Goal: Information Seeking & Learning: Compare options

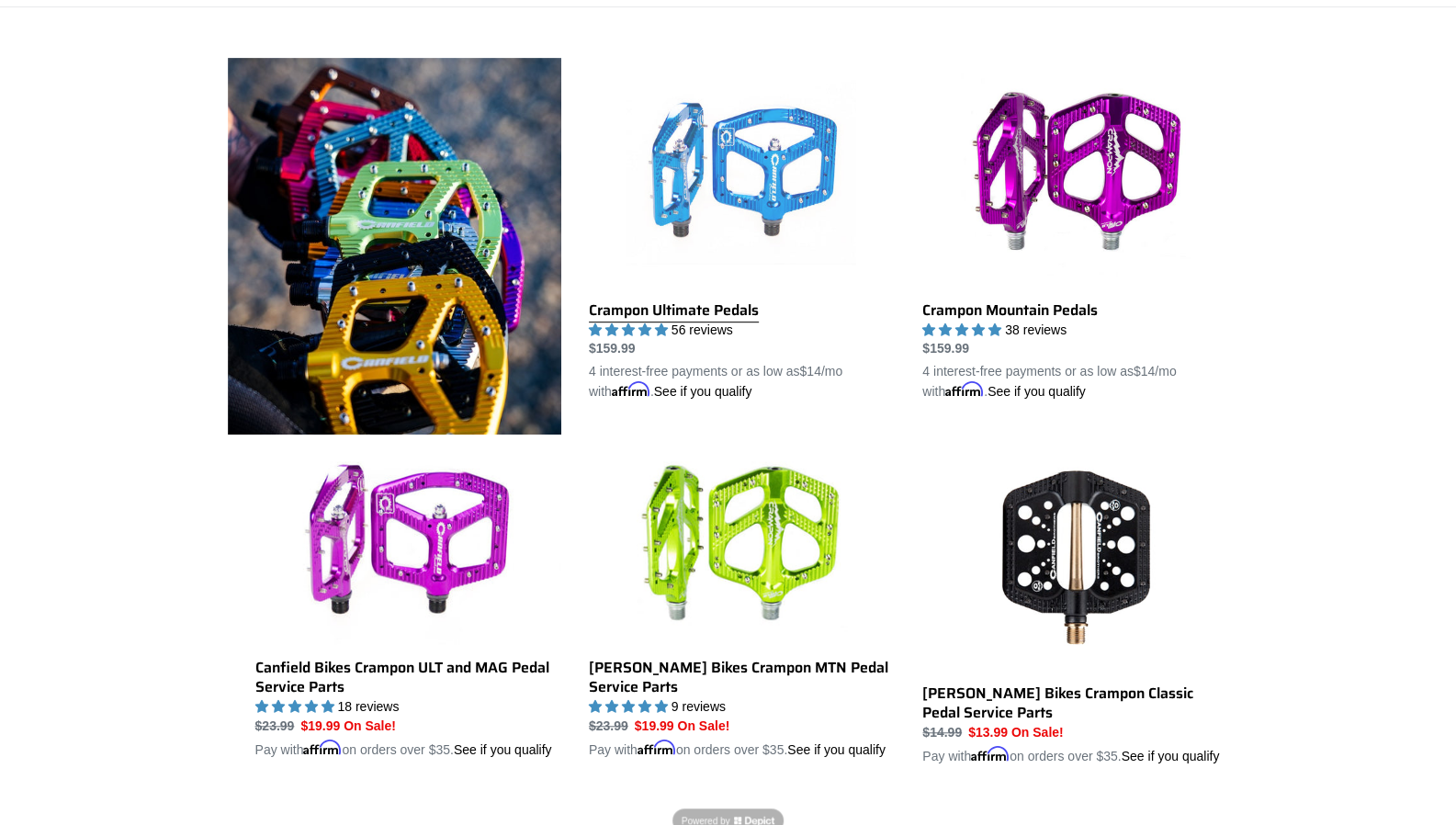
scroll to position [598, 0]
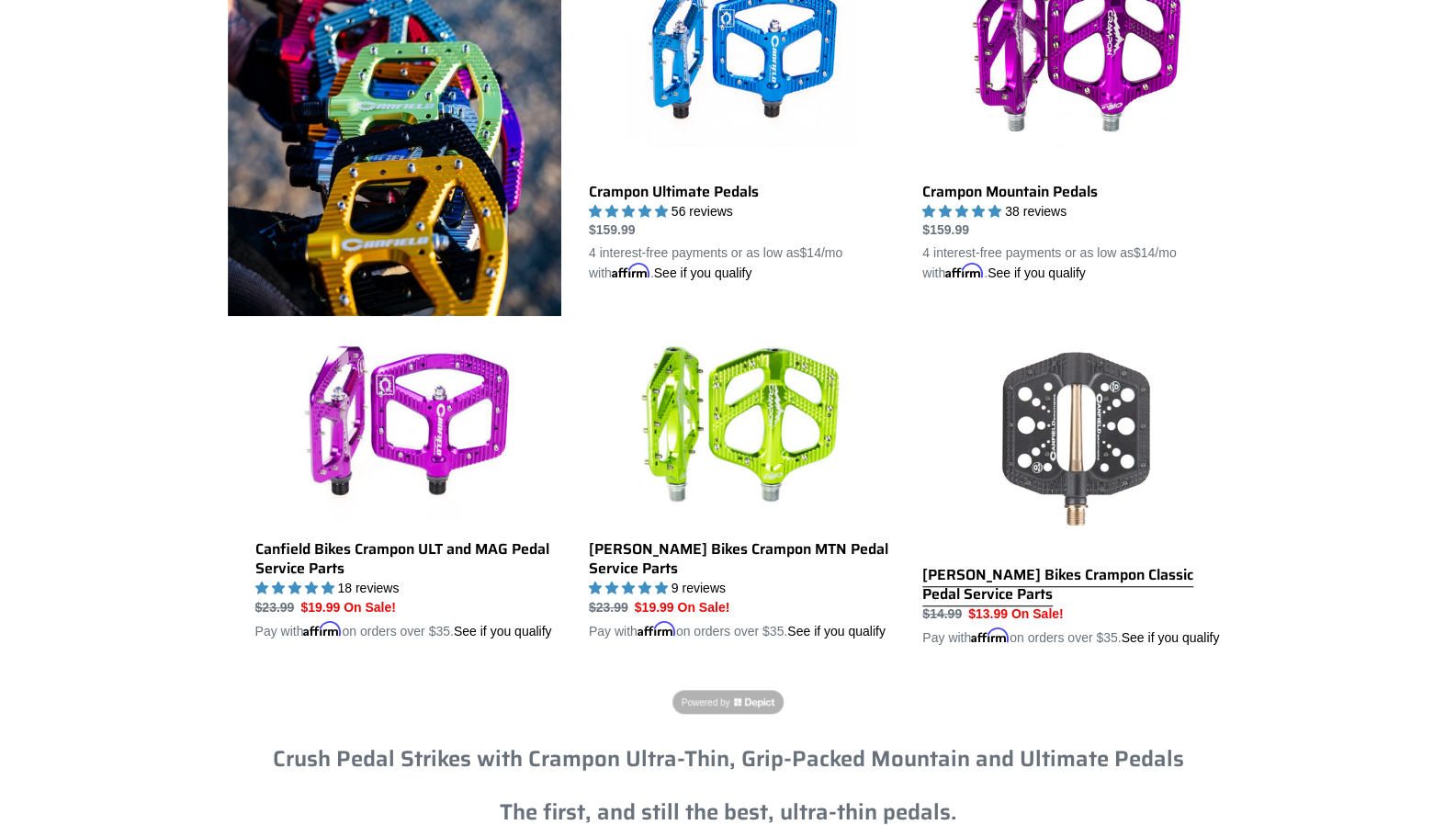
click at [1051, 403] on link "[PERSON_NAME] Bikes Crampon Classic Pedal Service Parts" at bounding box center [1075, 485] width 306 height 325
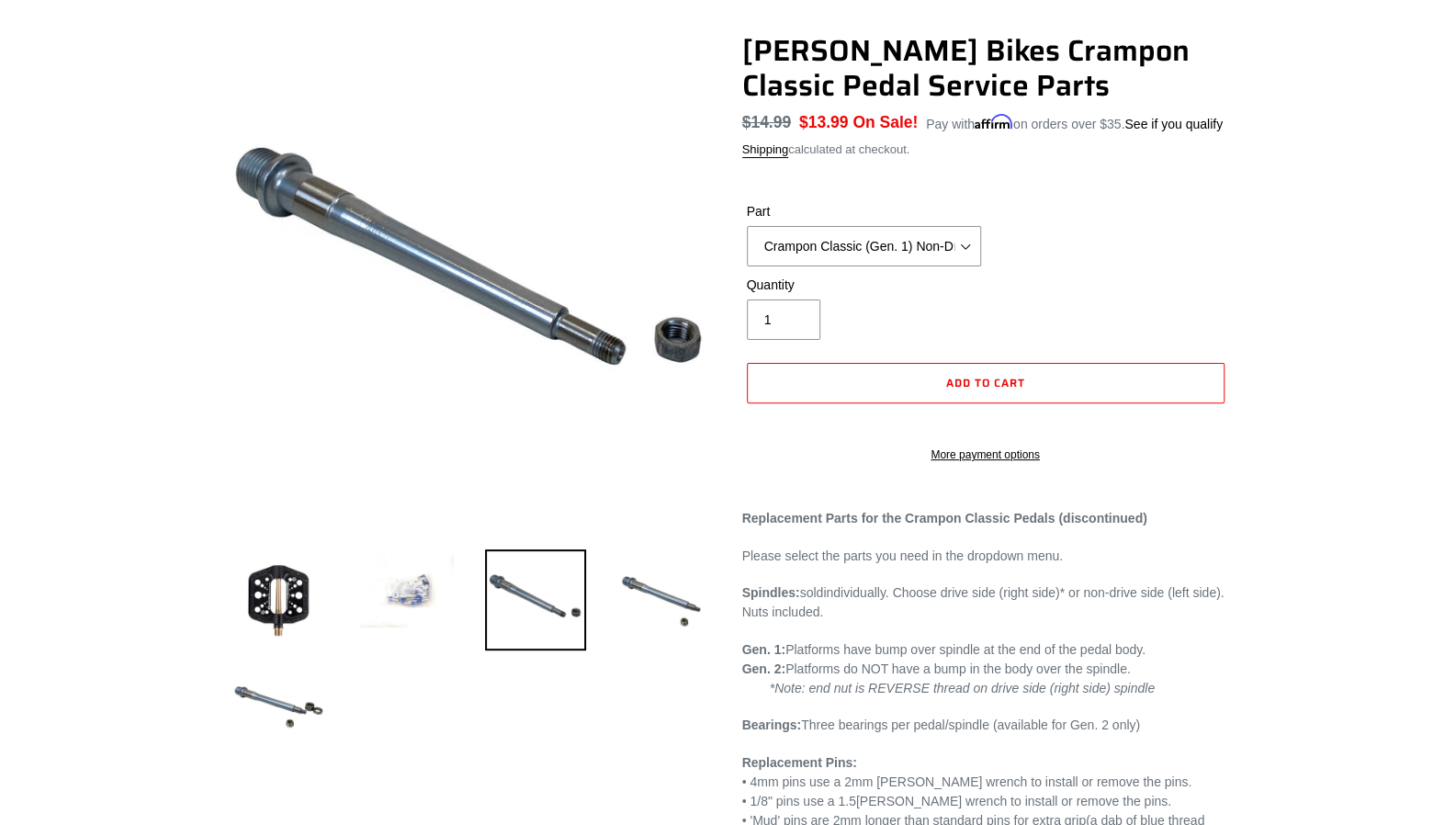
scroll to position [143, 0]
click at [277, 590] on img at bounding box center [278, 601] width 101 height 101
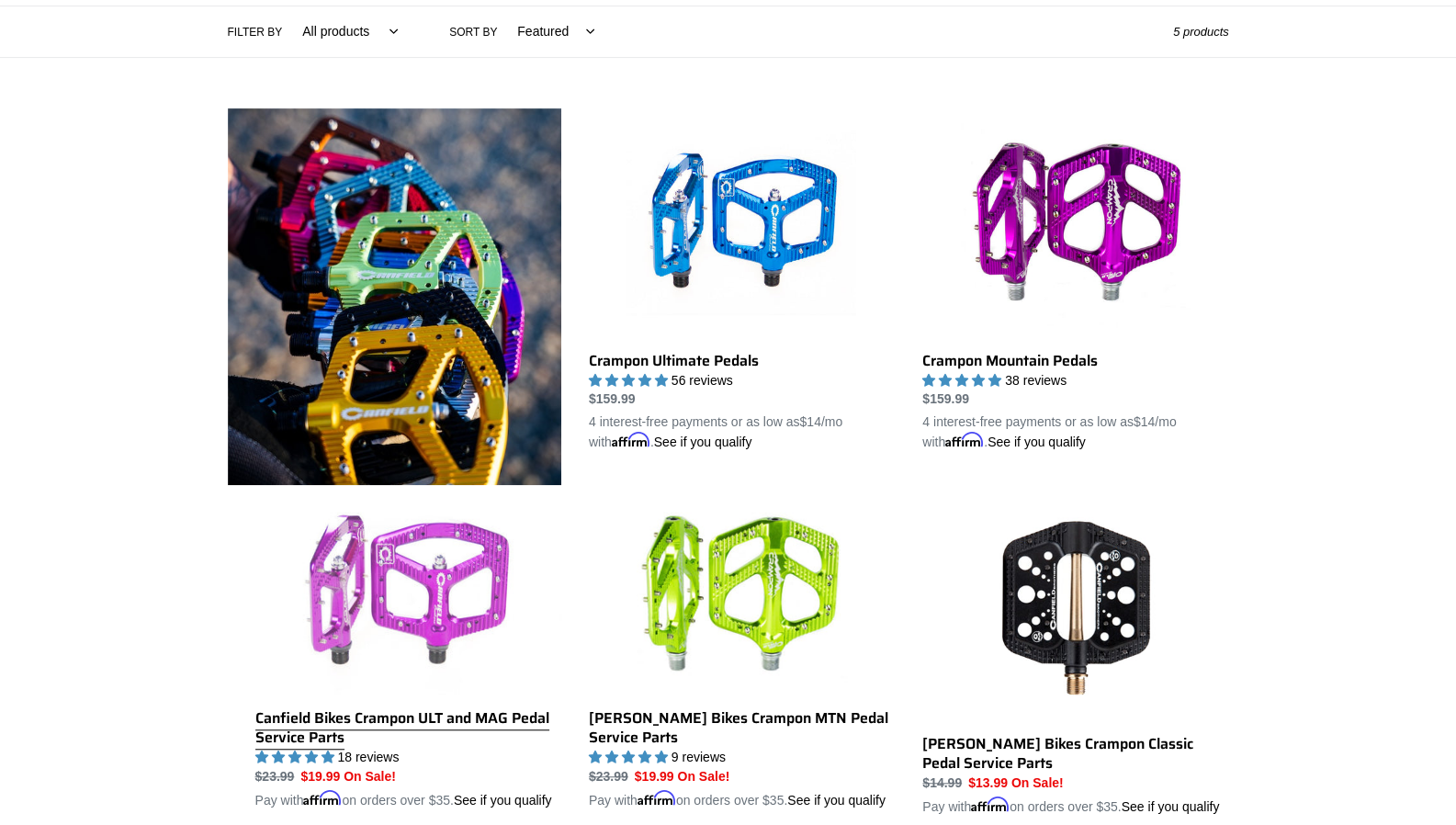
scroll to position [404, 0]
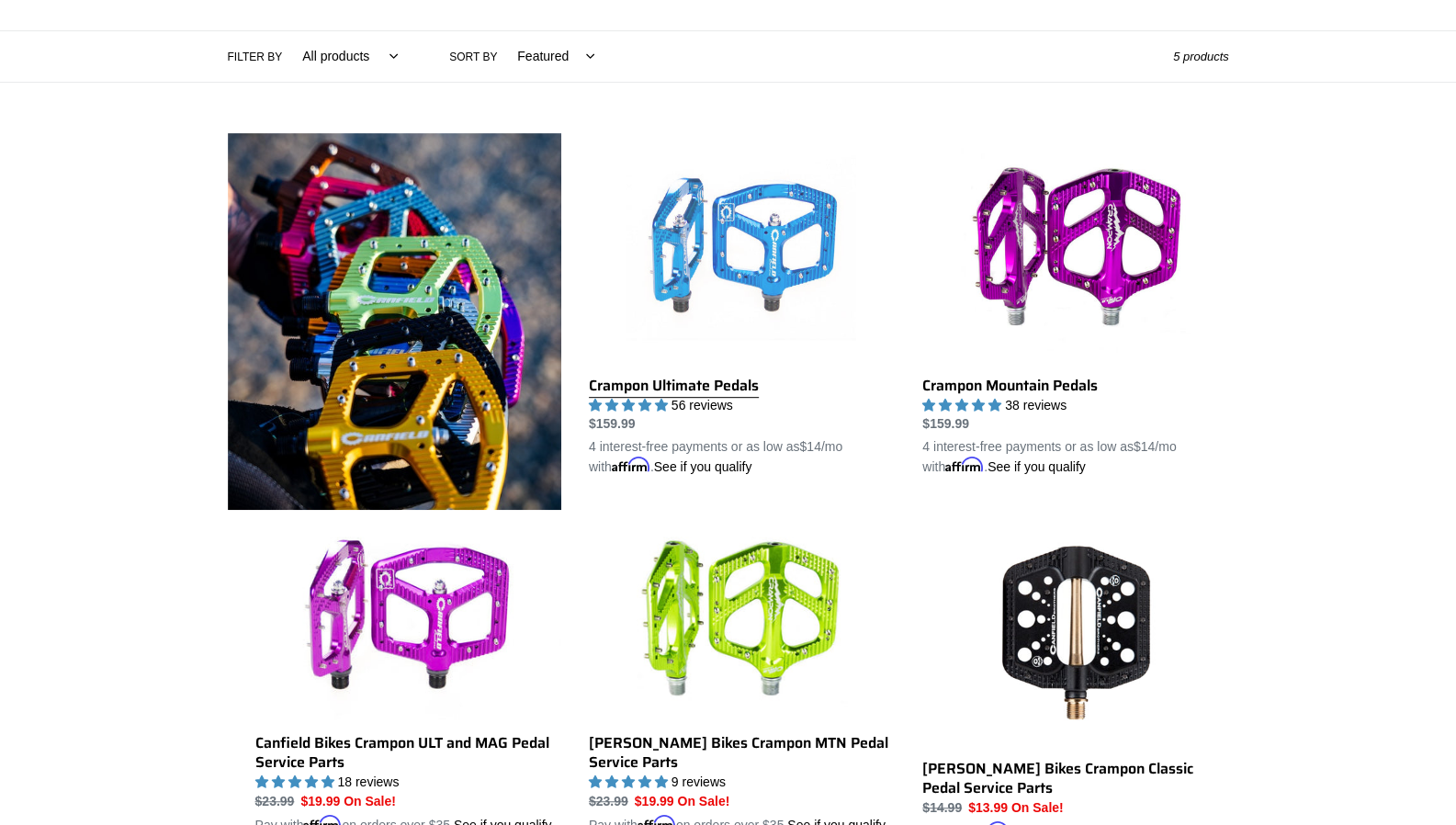
click at [753, 231] on link "Crampon Ultimate Pedals" at bounding box center [742, 304] width 306 height 344
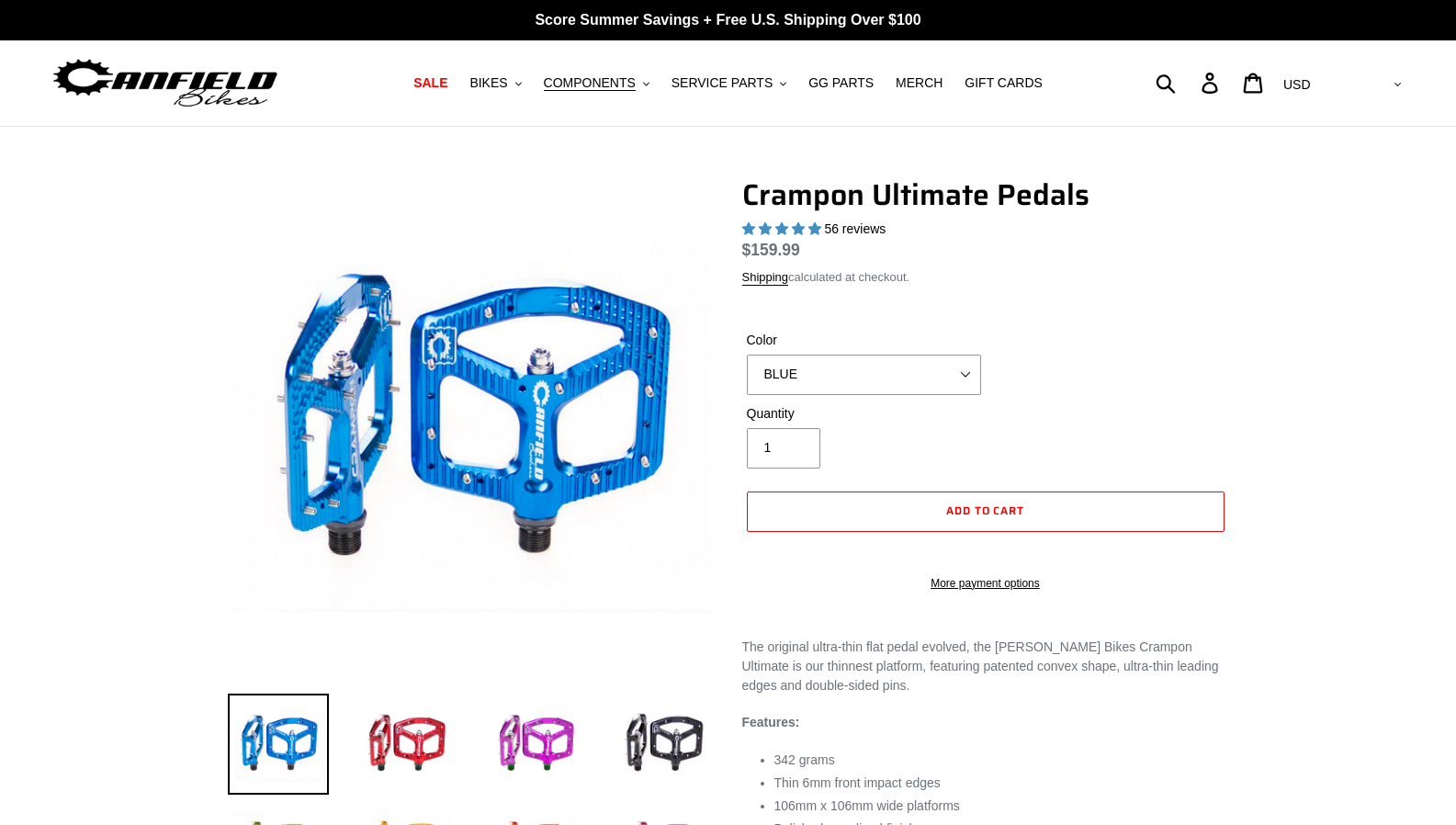
select select "highest-rating"
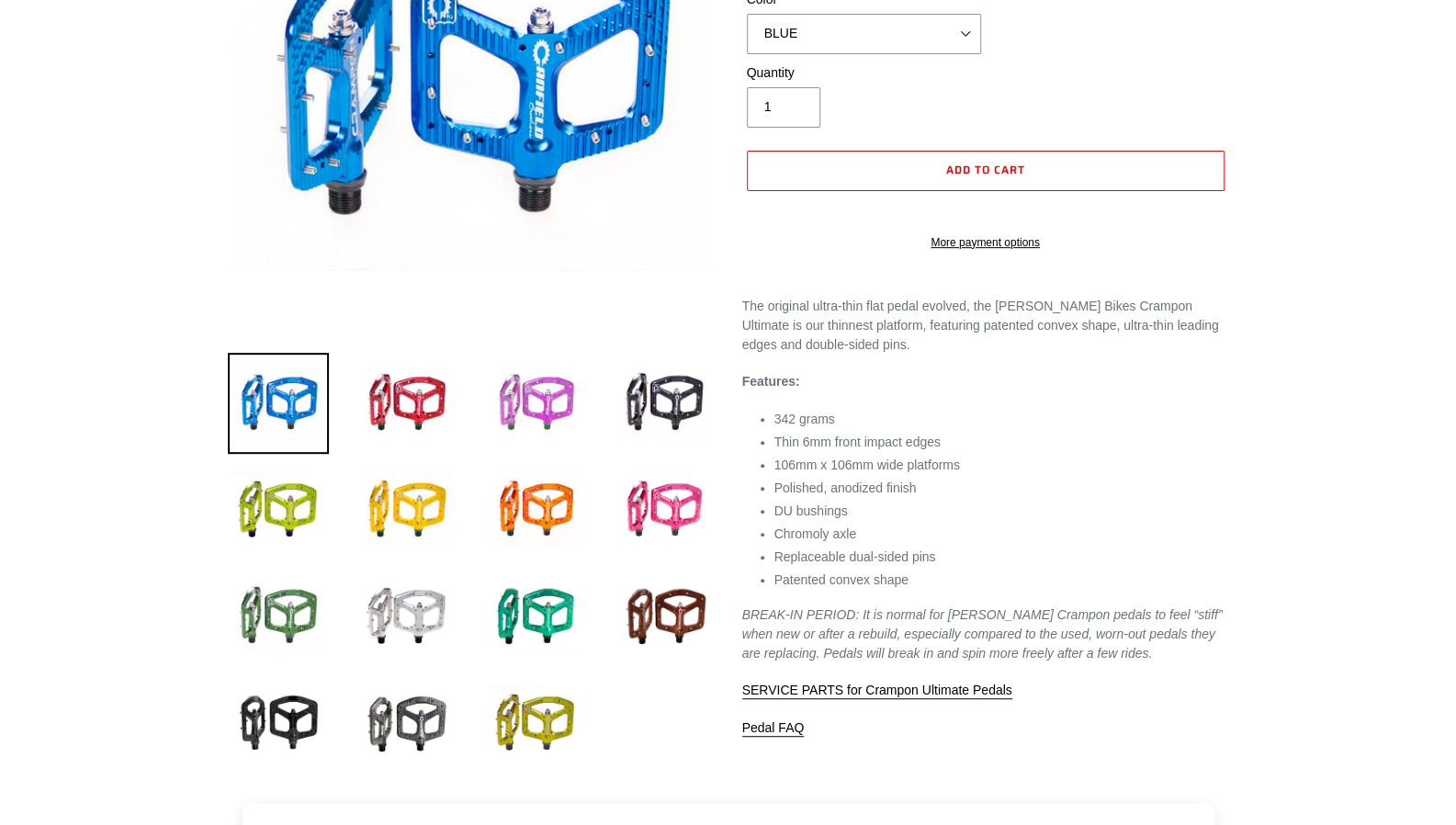
scroll to position [337, 0]
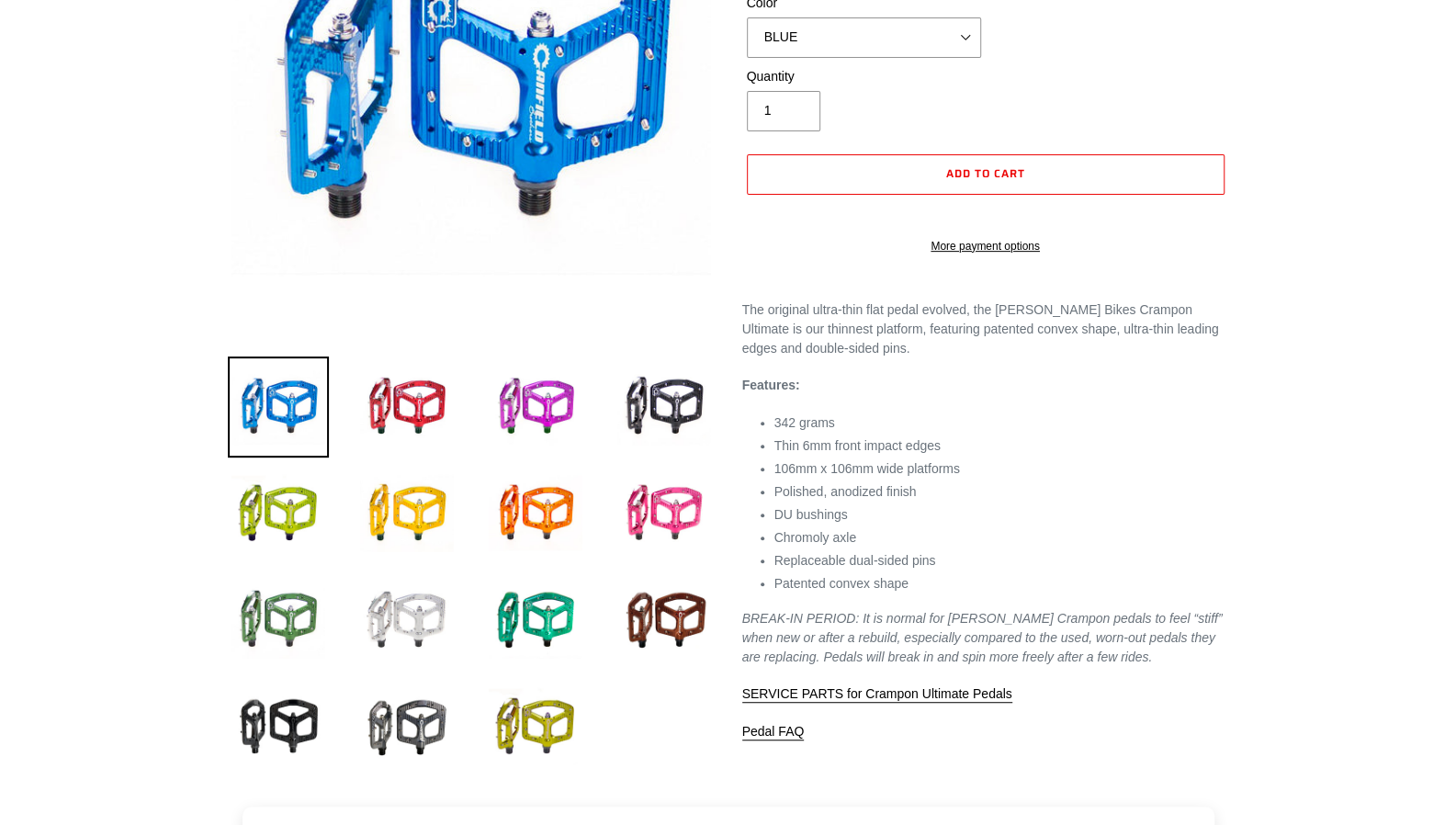
click at [422, 625] on img at bounding box center [407, 619] width 101 height 101
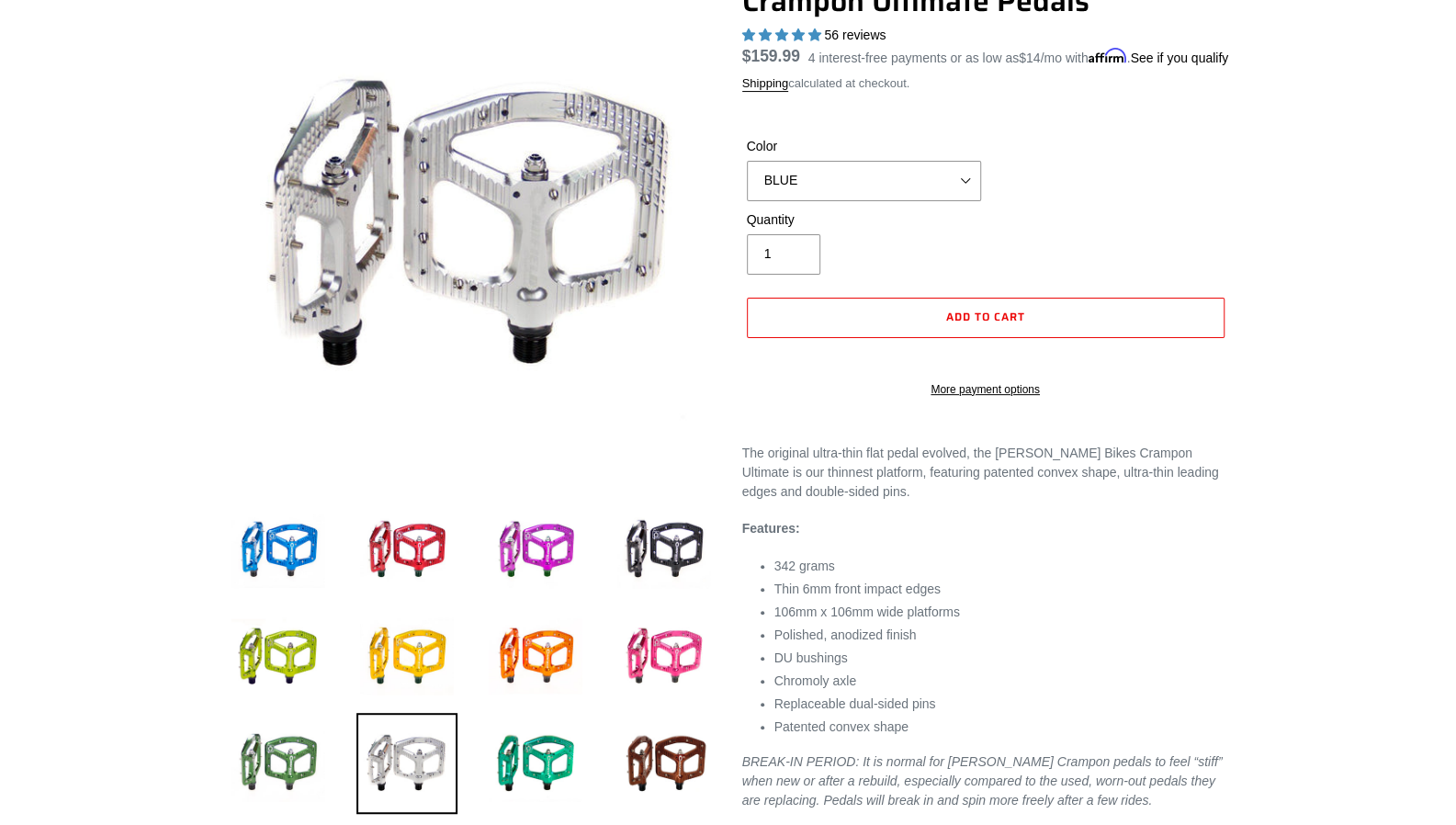
scroll to position [187, 0]
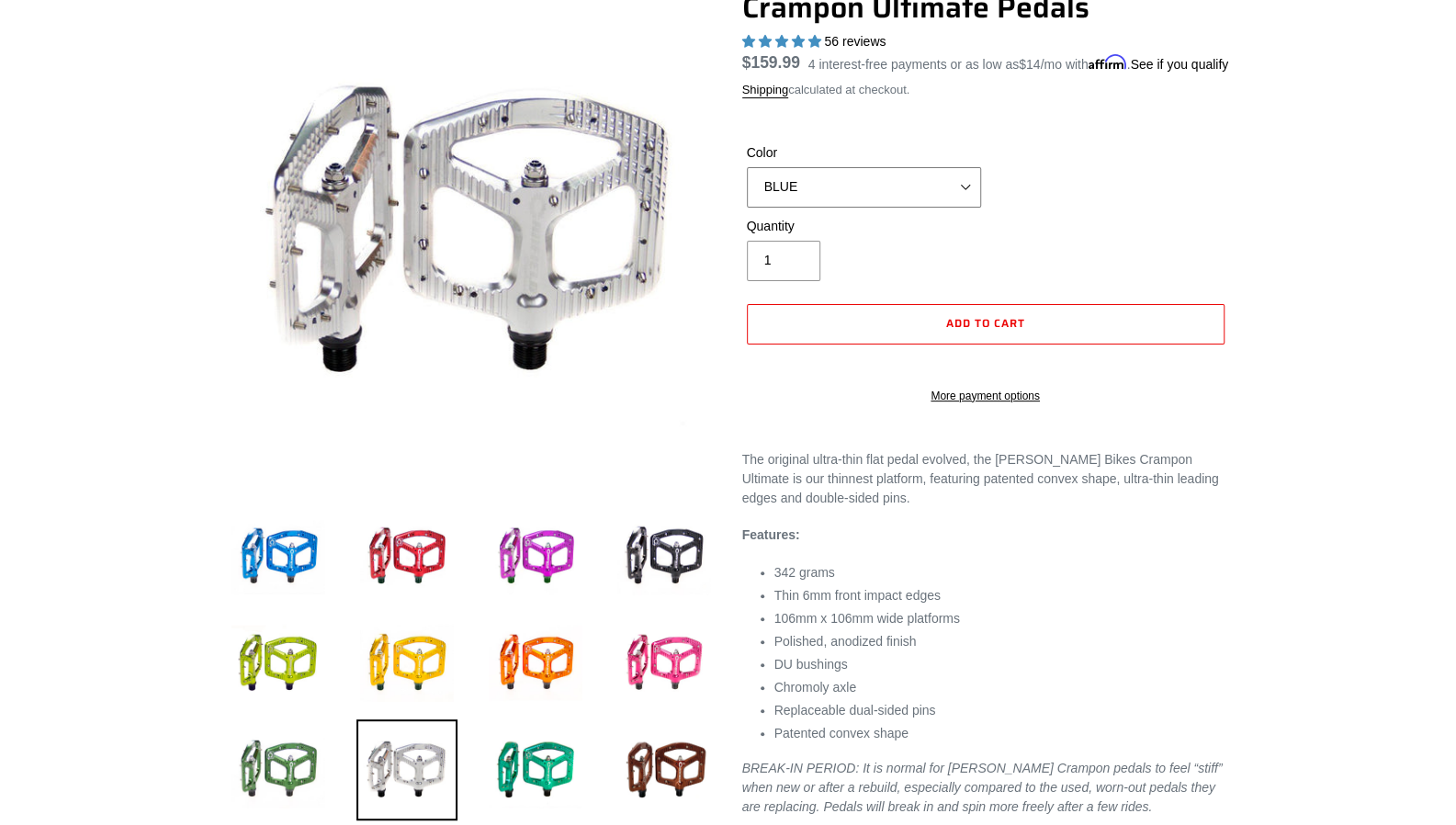
click at [935, 207] on select "BLUE RED PURPLE STEALTH BRONZE GREY TURQUOISE BLACK POLISHED BAJA GOLD PNW GREE…" at bounding box center [864, 187] width 235 height 41
select select "POLISHED"
click at [746, 188] on select "BLUE RED PURPLE STEALTH BRONZE GREY TURQUOISE BLACK POLISHED BAJA GOLD PNW GREE…" at bounding box center [864, 187] width 235 height 41
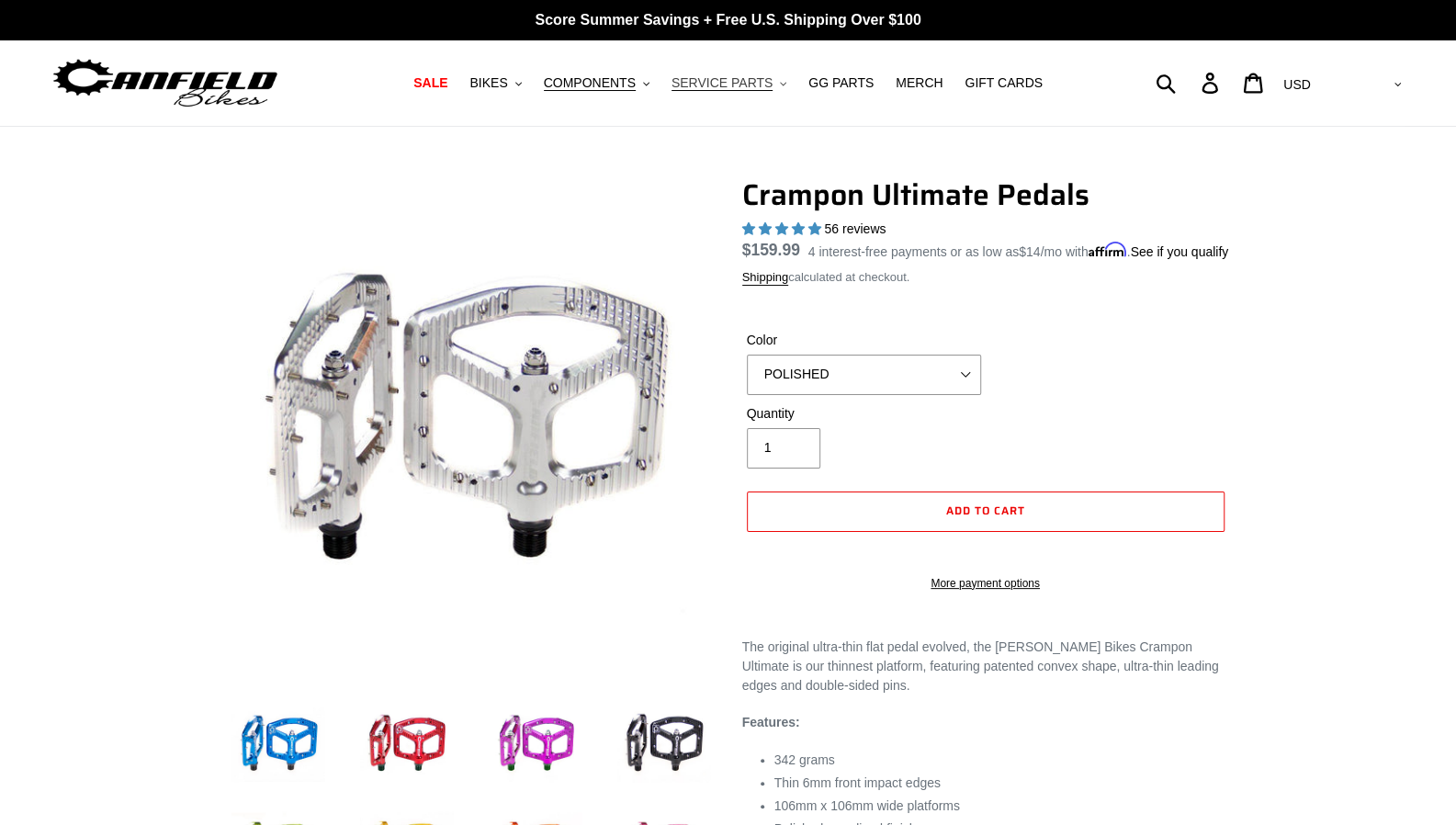
click at [726, 84] on span "SERVICE PARTS" at bounding box center [722, 83] width 101 height 16
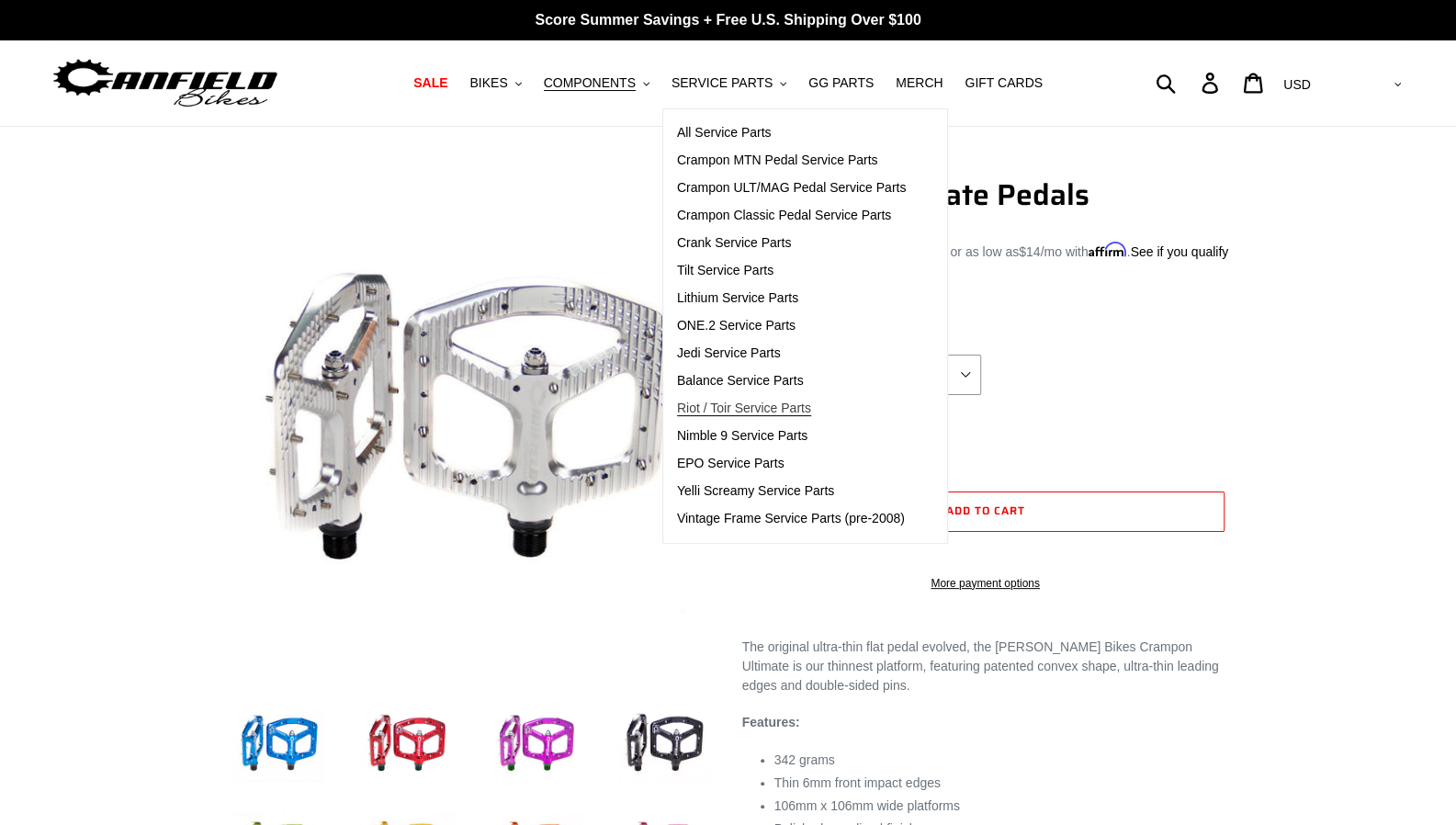
click at [720, 405] on span "Riot / Toir Service Parts" at bounding box center [744, 408] width 134 height 16
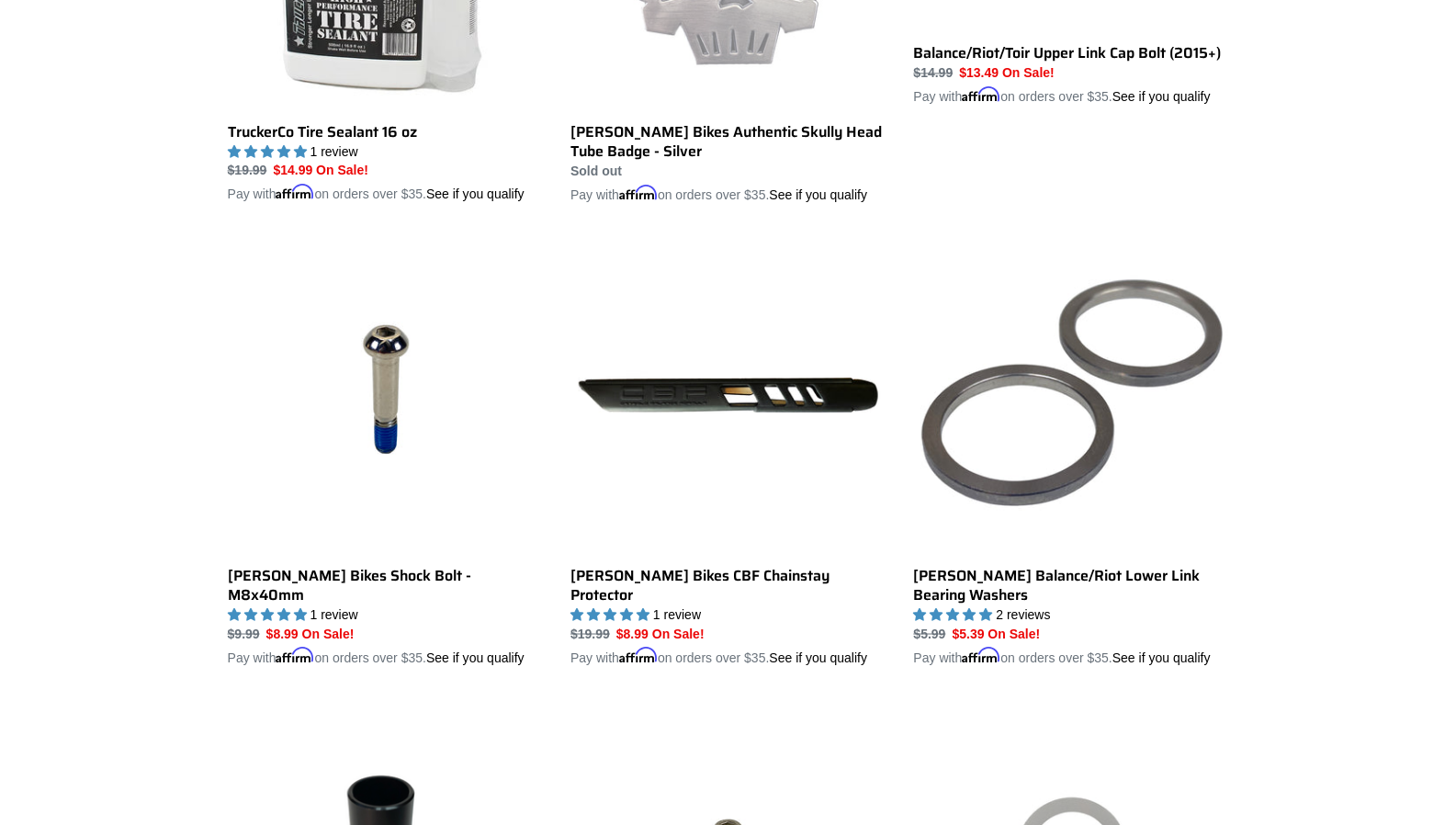
scroll to position [1684, 0]
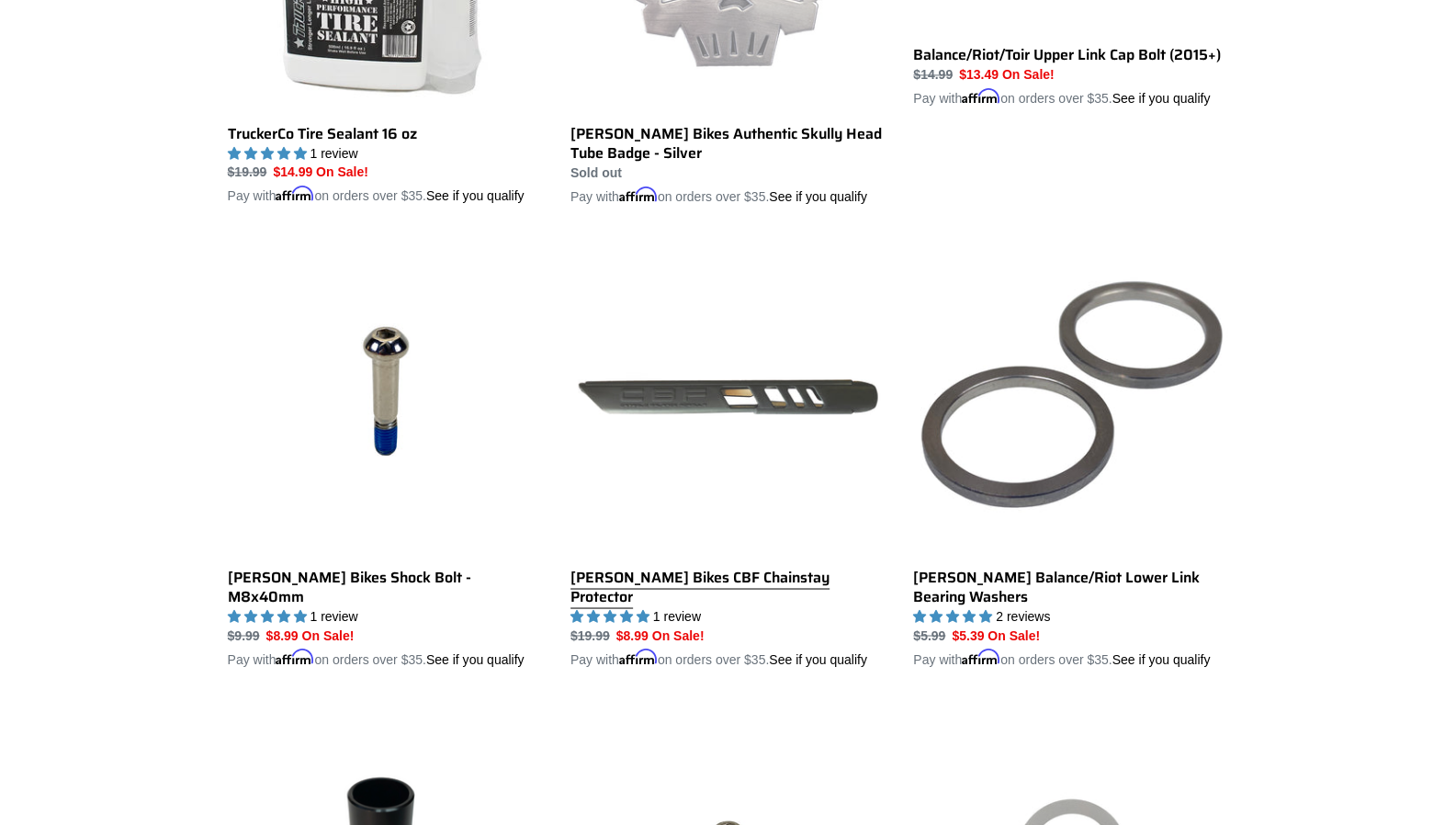
click at [691, 387] on link "Canfield Bikes CBF Chainstay Protector" at bounding box center [727, 453] width 315 height 429
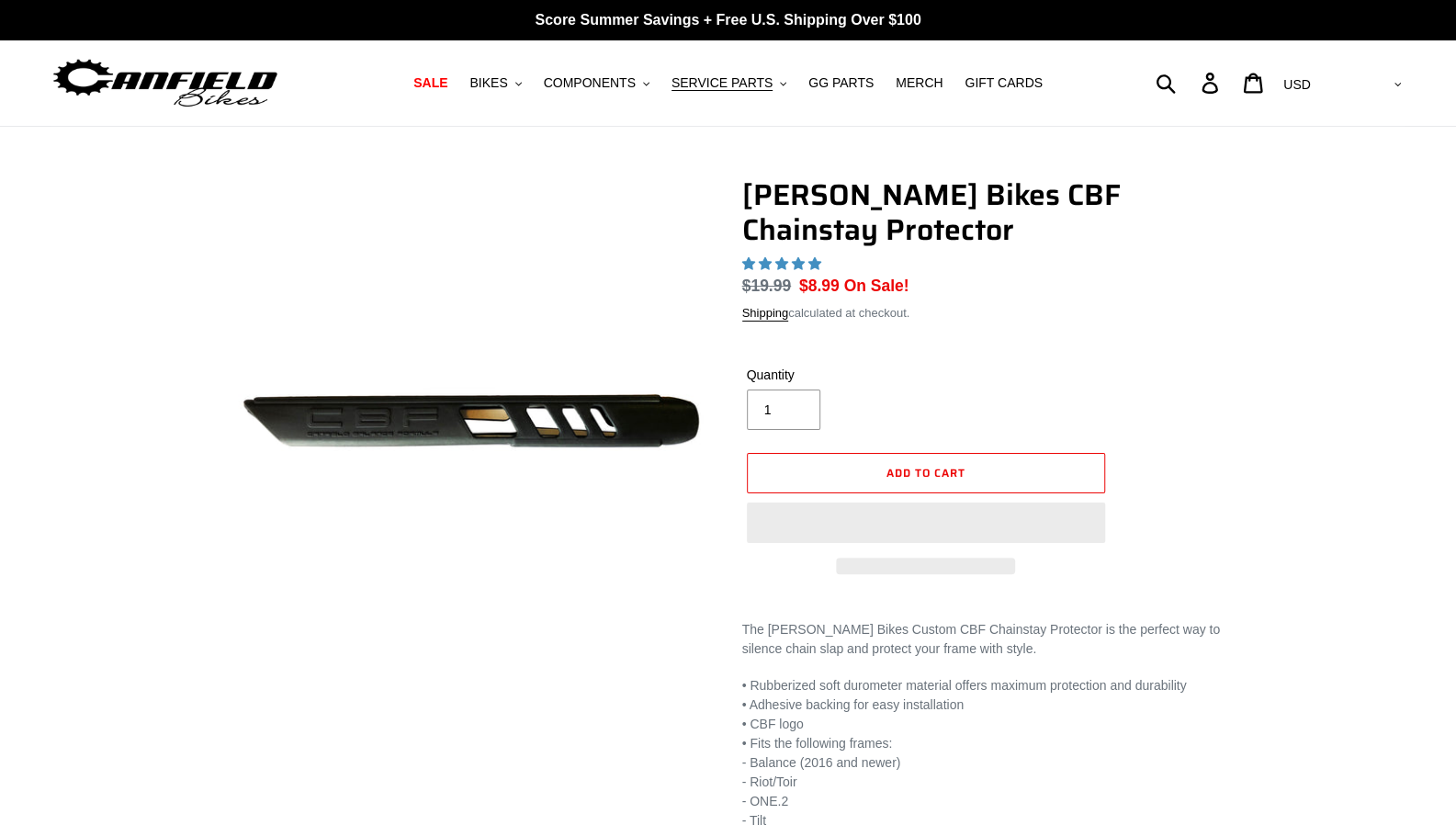
select select "highest-rating"
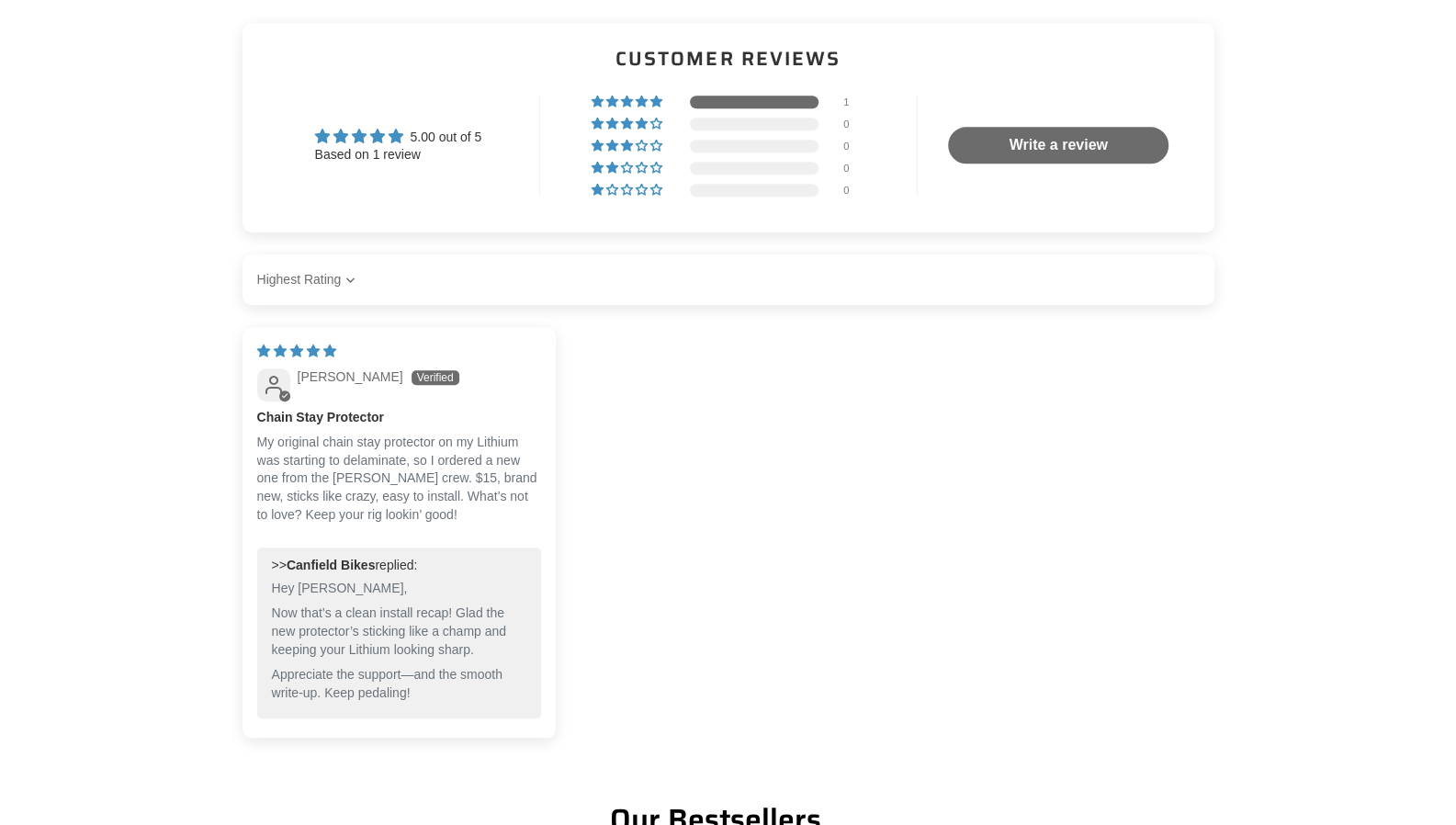
scroll to position [884, 0]
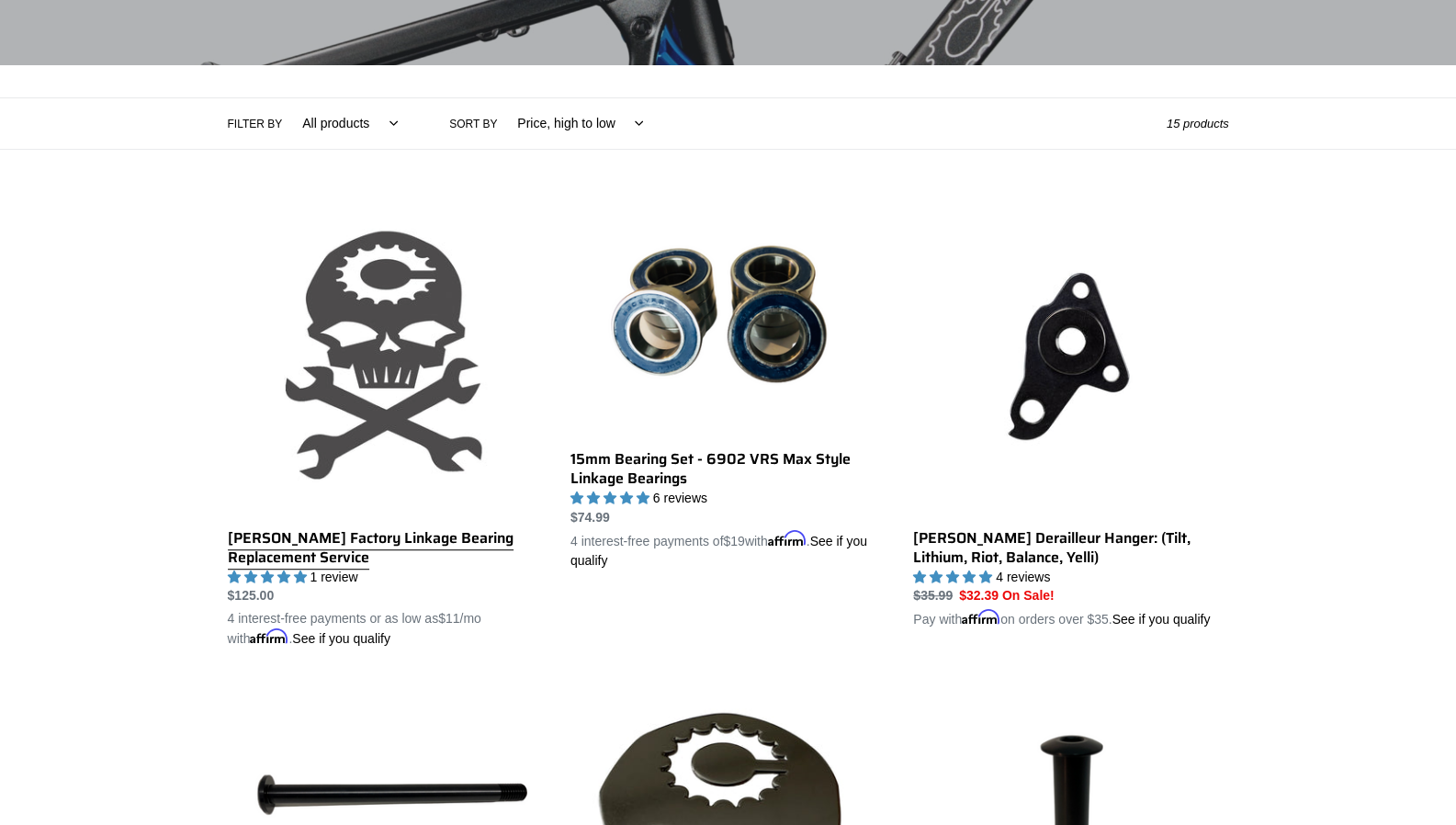
scroll to position [16, 0]
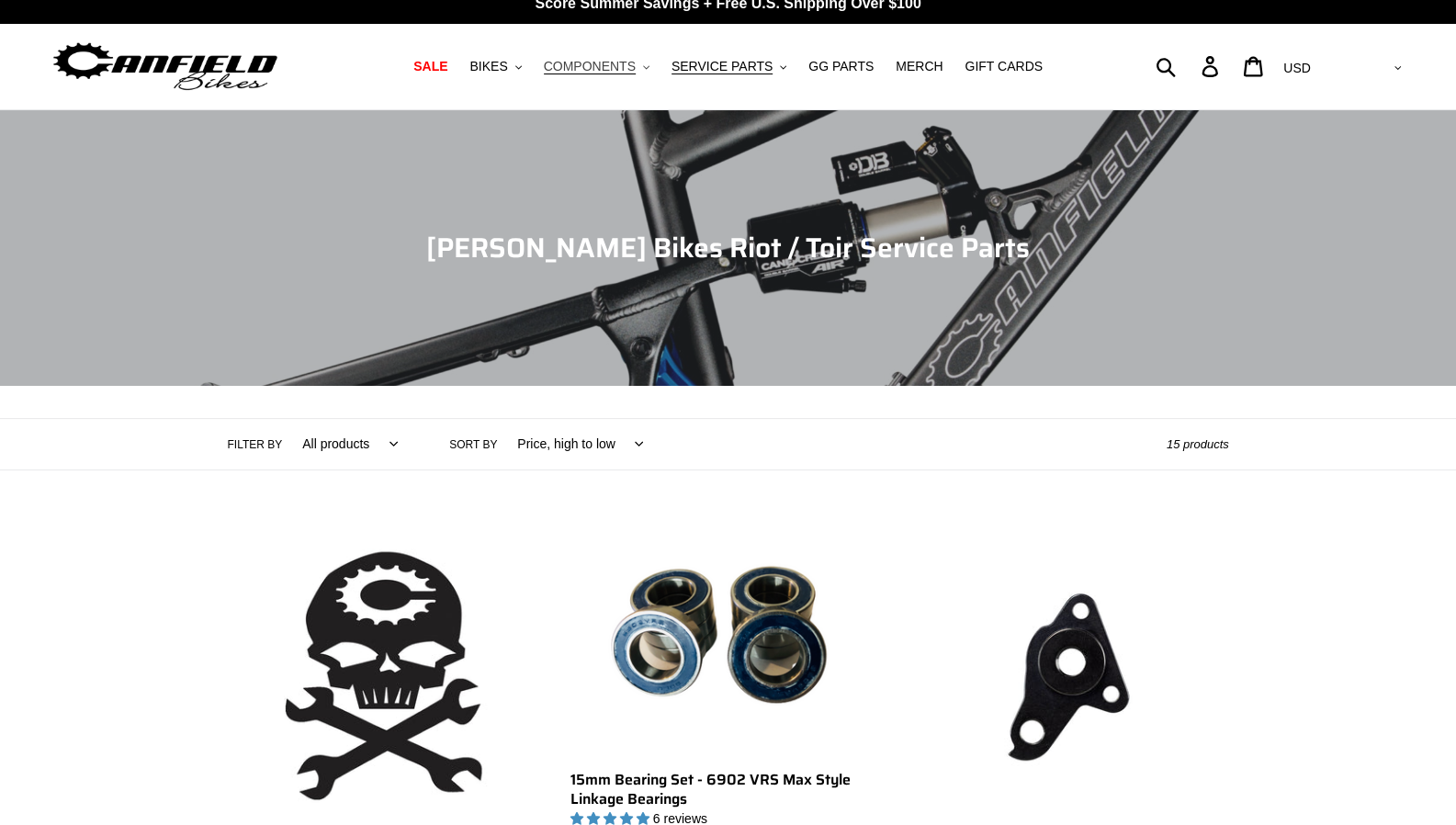
click at [616, 63] on span "COMPONENTS" at bounding box center [589, 67] width 92 height 16
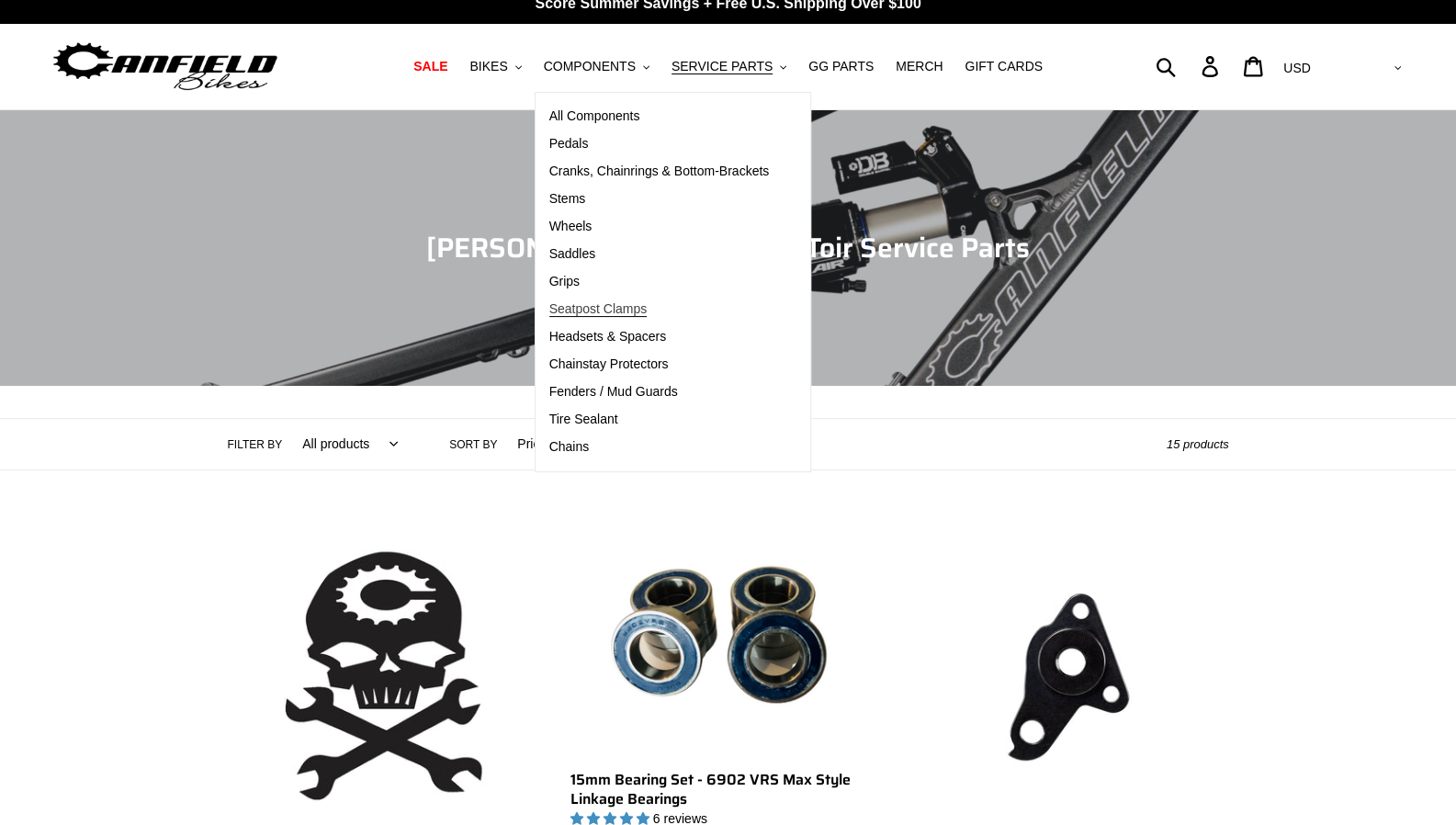
click at [602, 315] on span "Seatpost Clamps" at bounding box center [598, 309] width 98 height 16
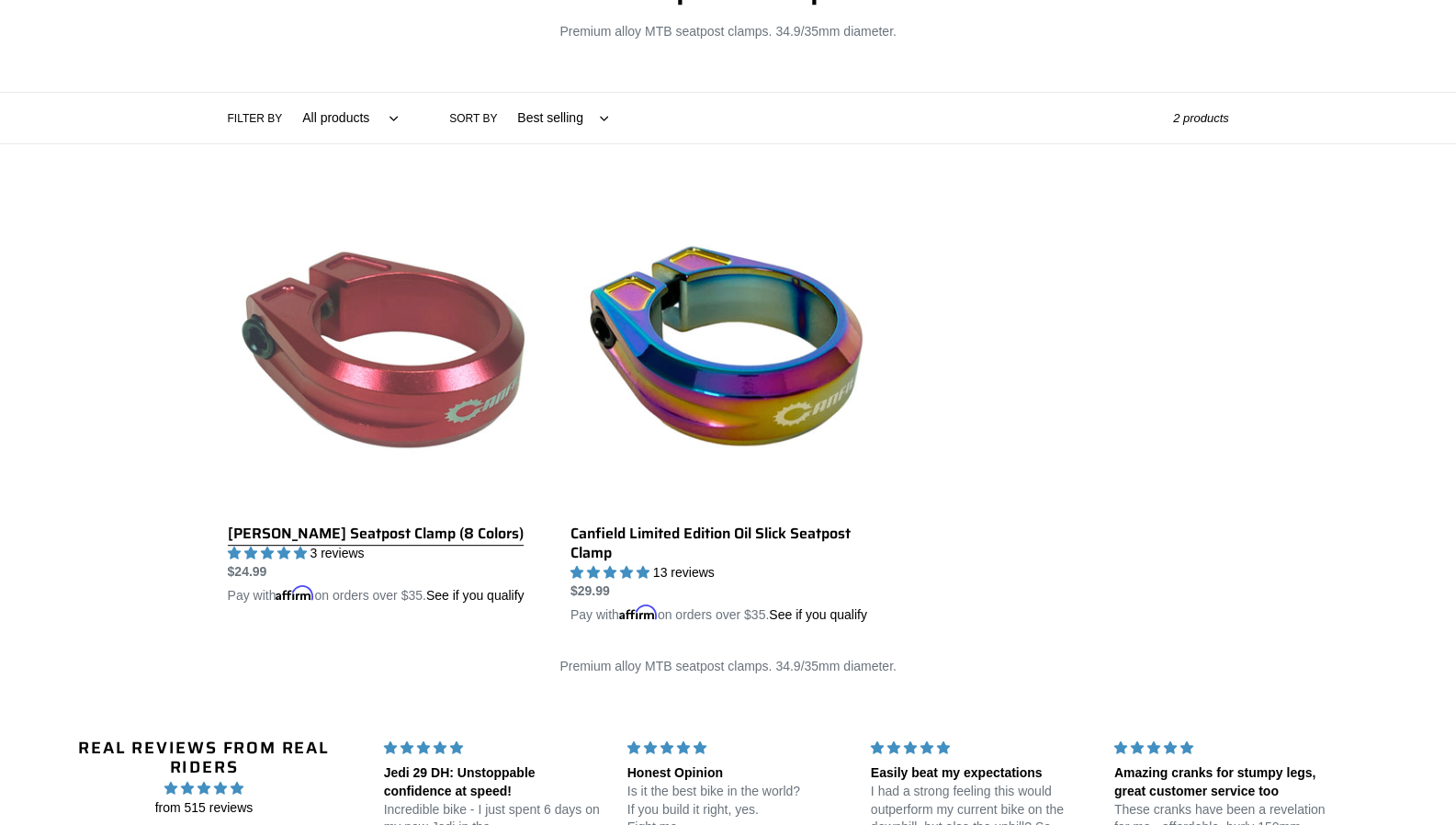
click at [428, 347] on link "[PERSON_NAME] Seatpost Clamp (8 Colors)" at bounding box center [385, 400] width 315 height 411
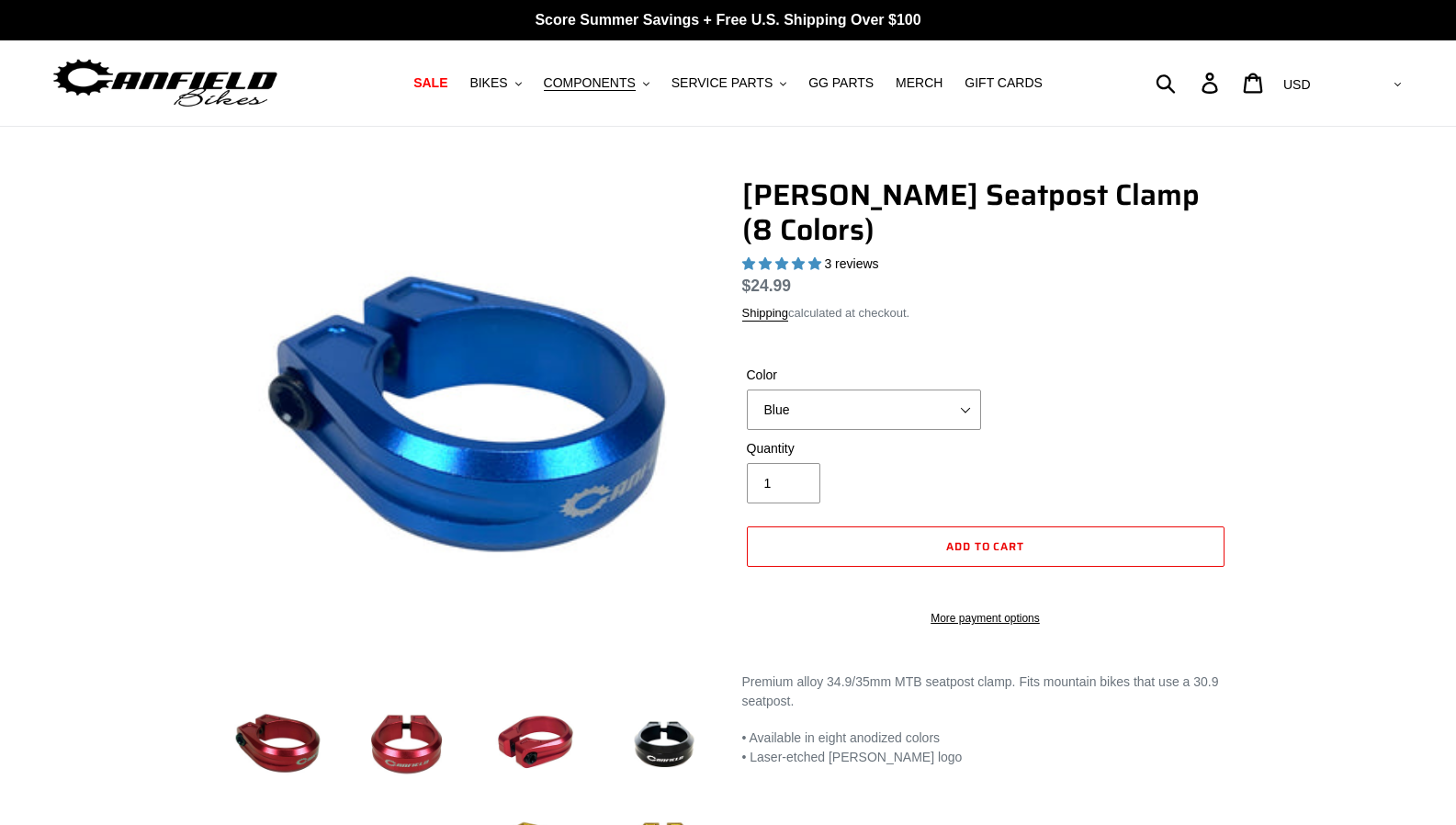
select select "highest-rating"
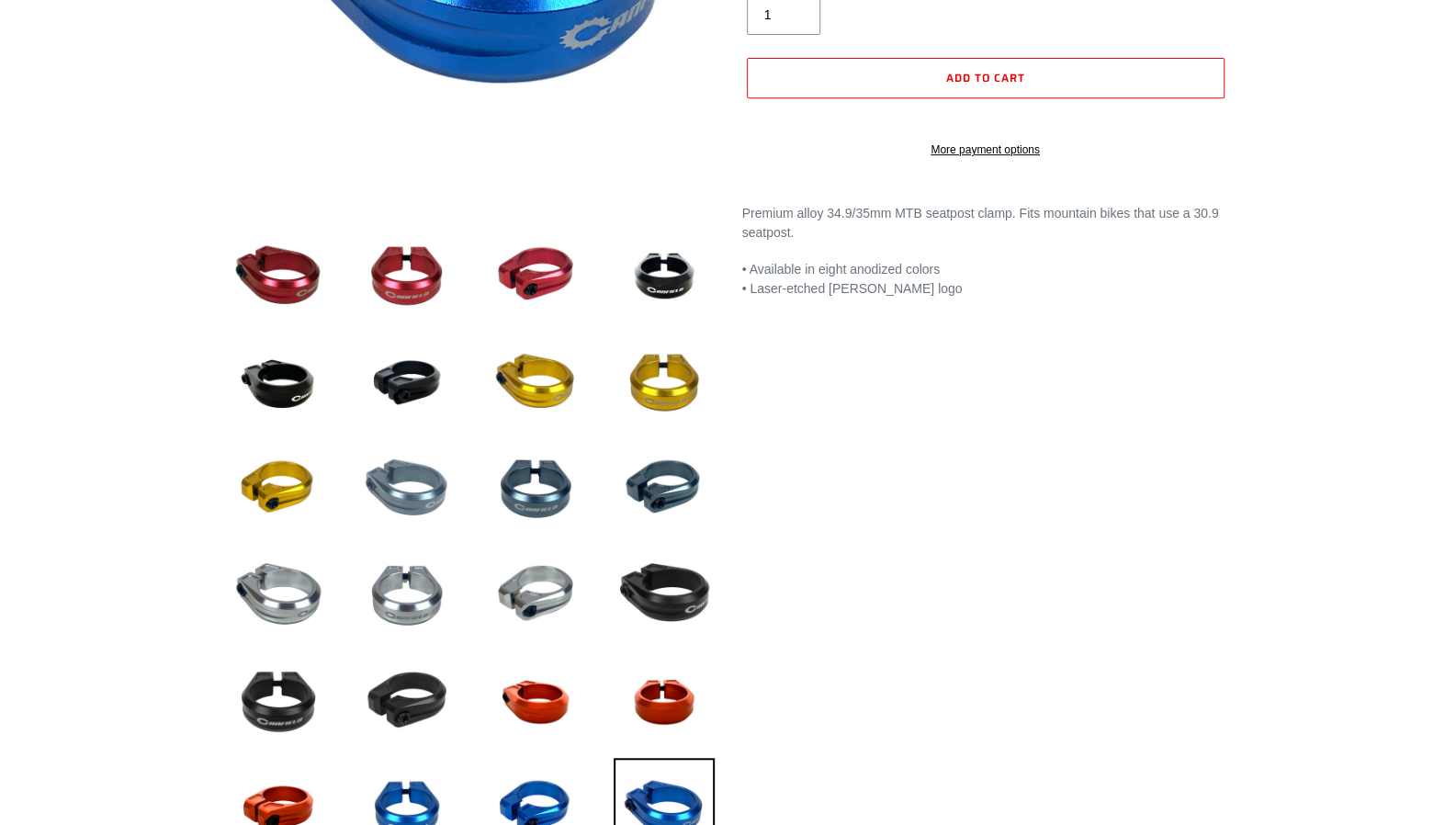
scroll to position [469, 0]
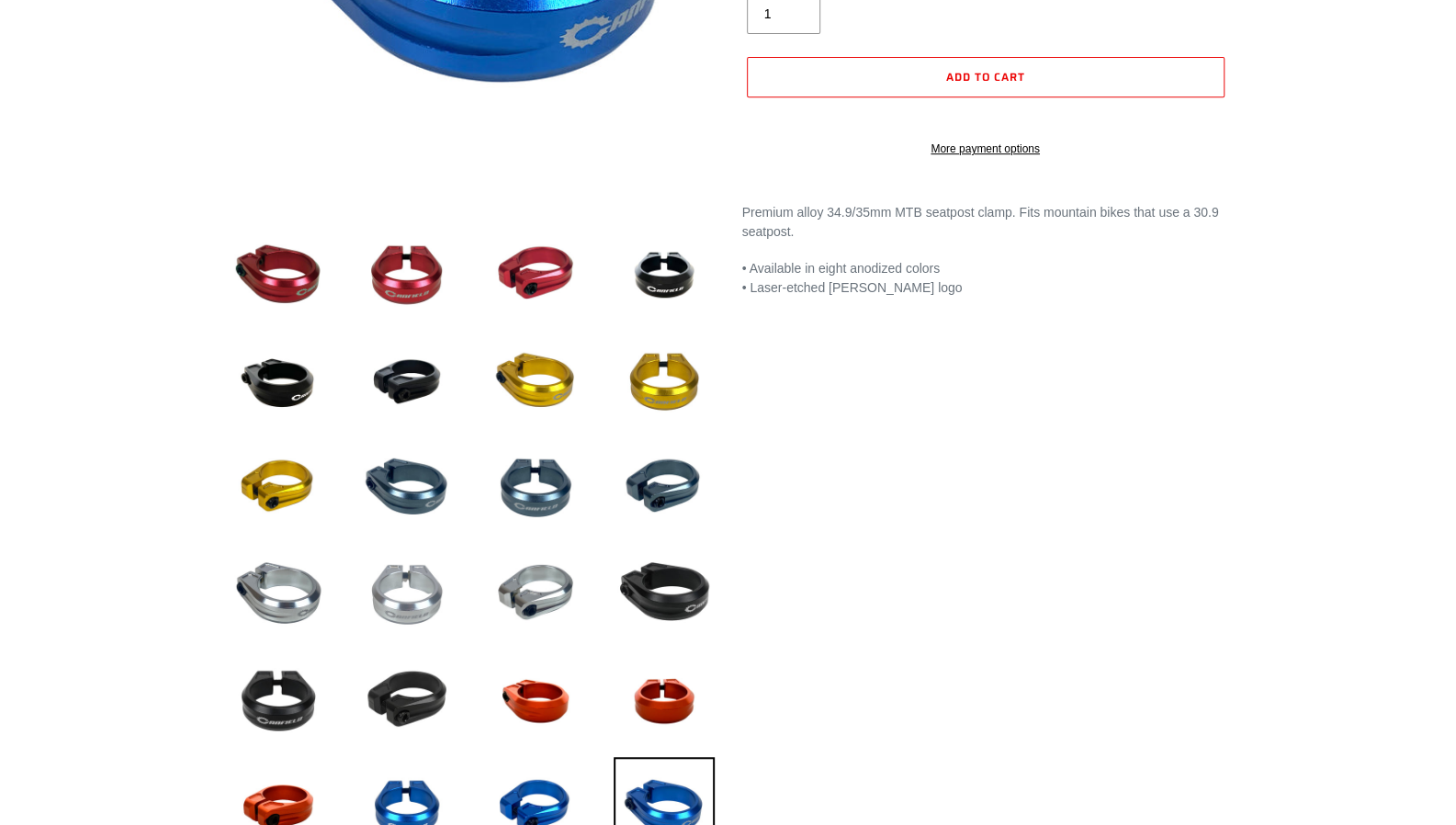
click at [423, 594] on img at bounding box center [407, 594] width 101 height 101
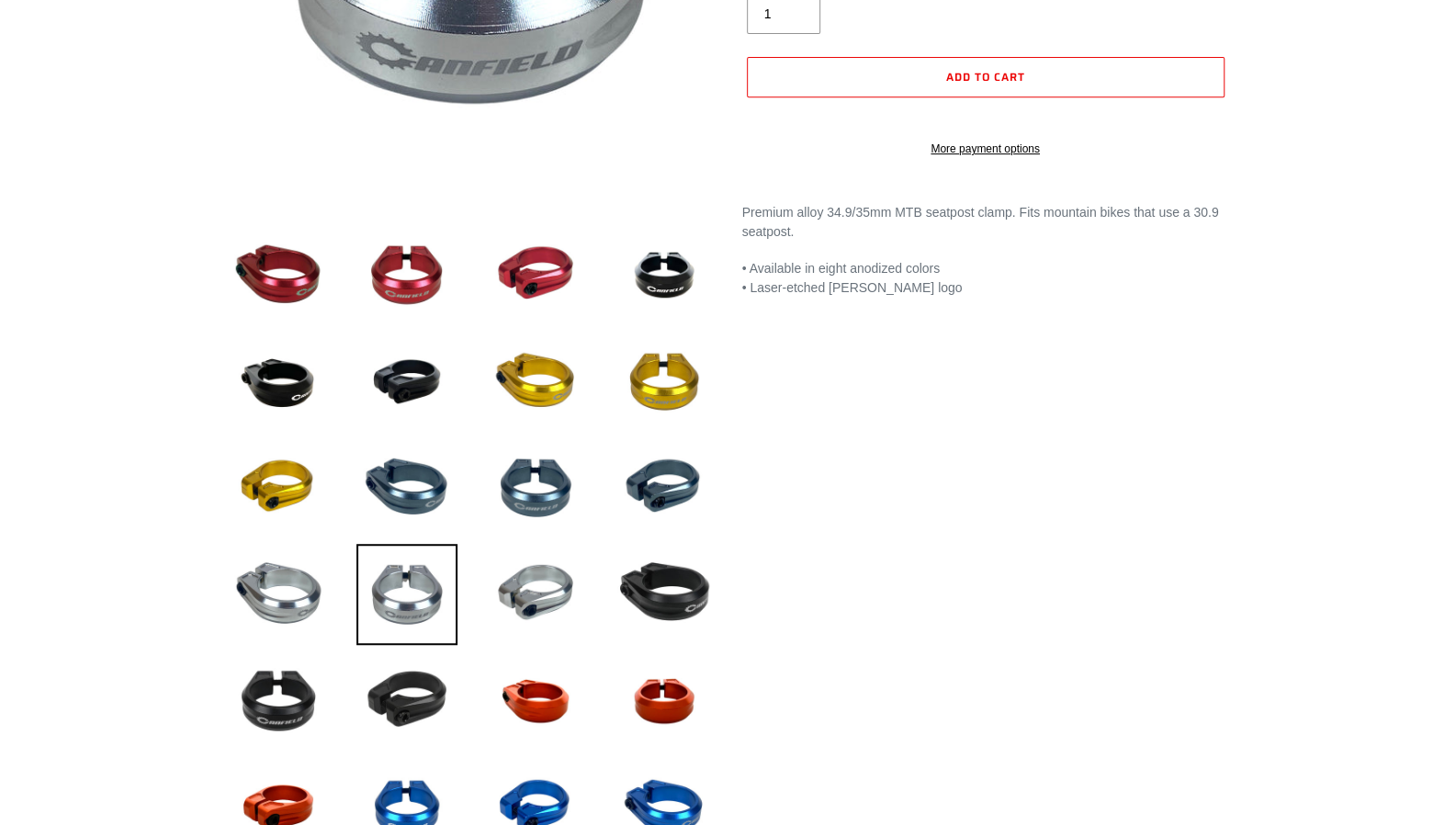
scroll to position [560, 0]
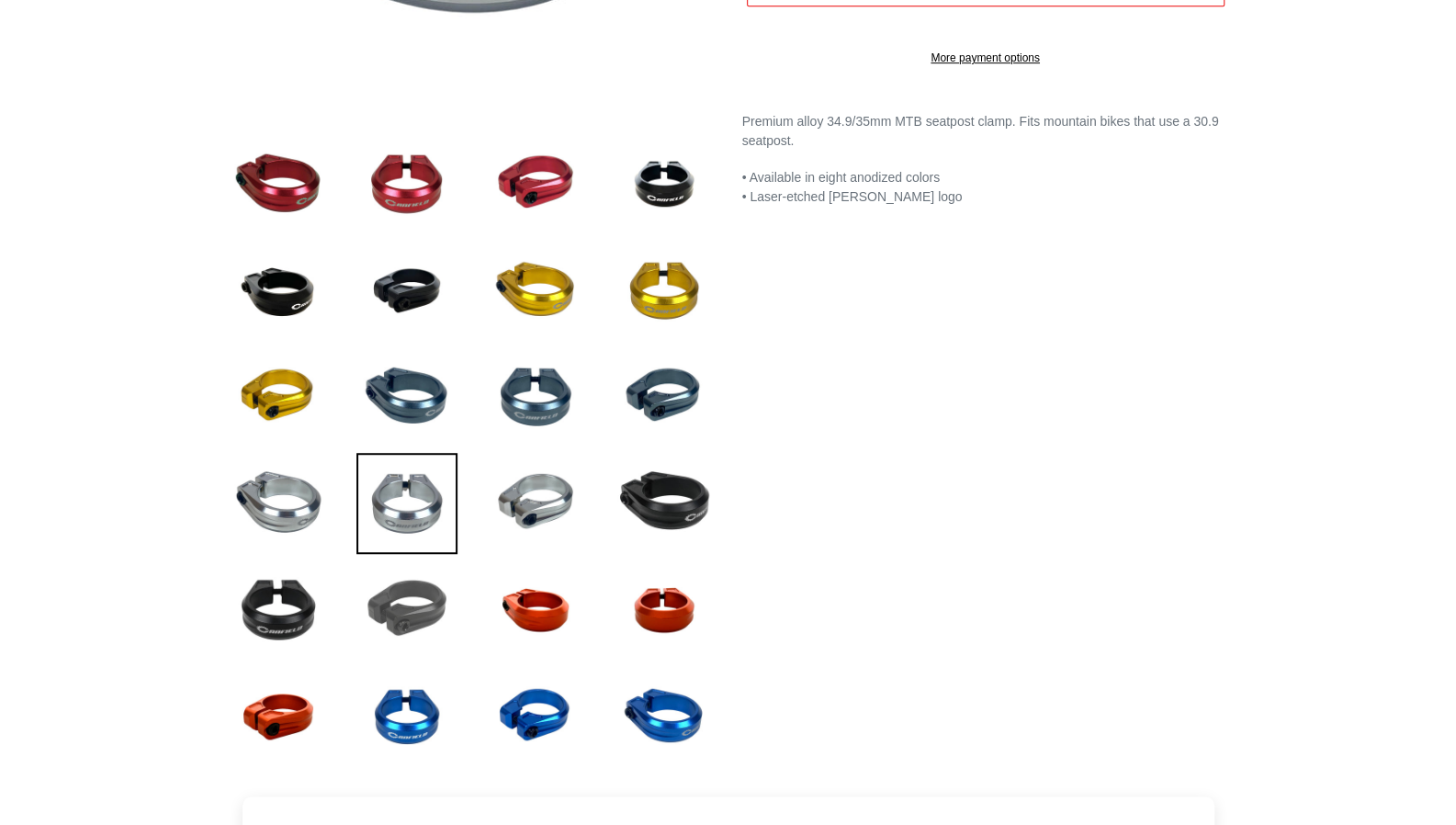
click at [408, 613] on img at bounding box center [407, 610] width 101 height 101
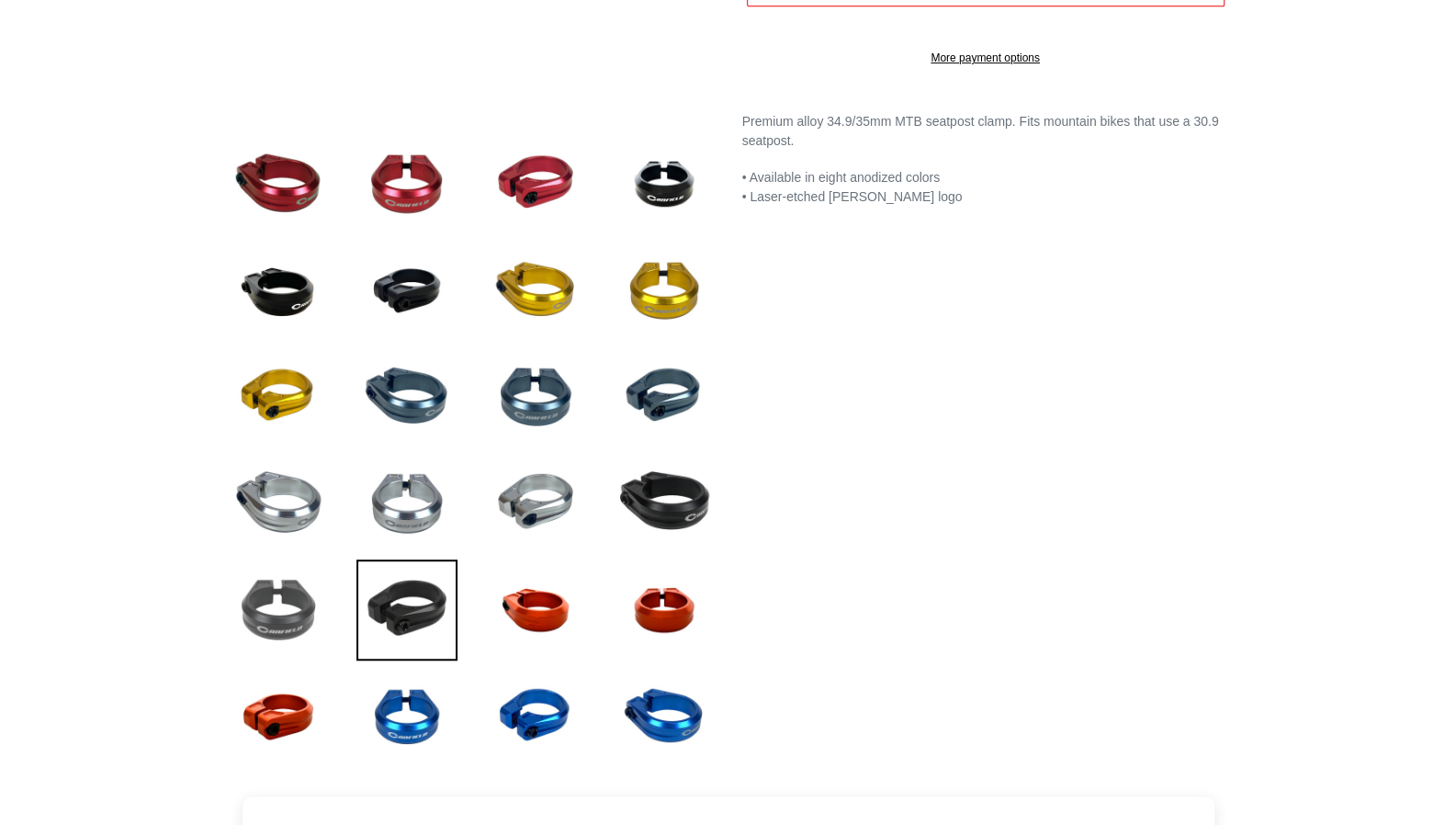
click at [298, 603] on img at bounding box center [278, 610] width 101 height 101
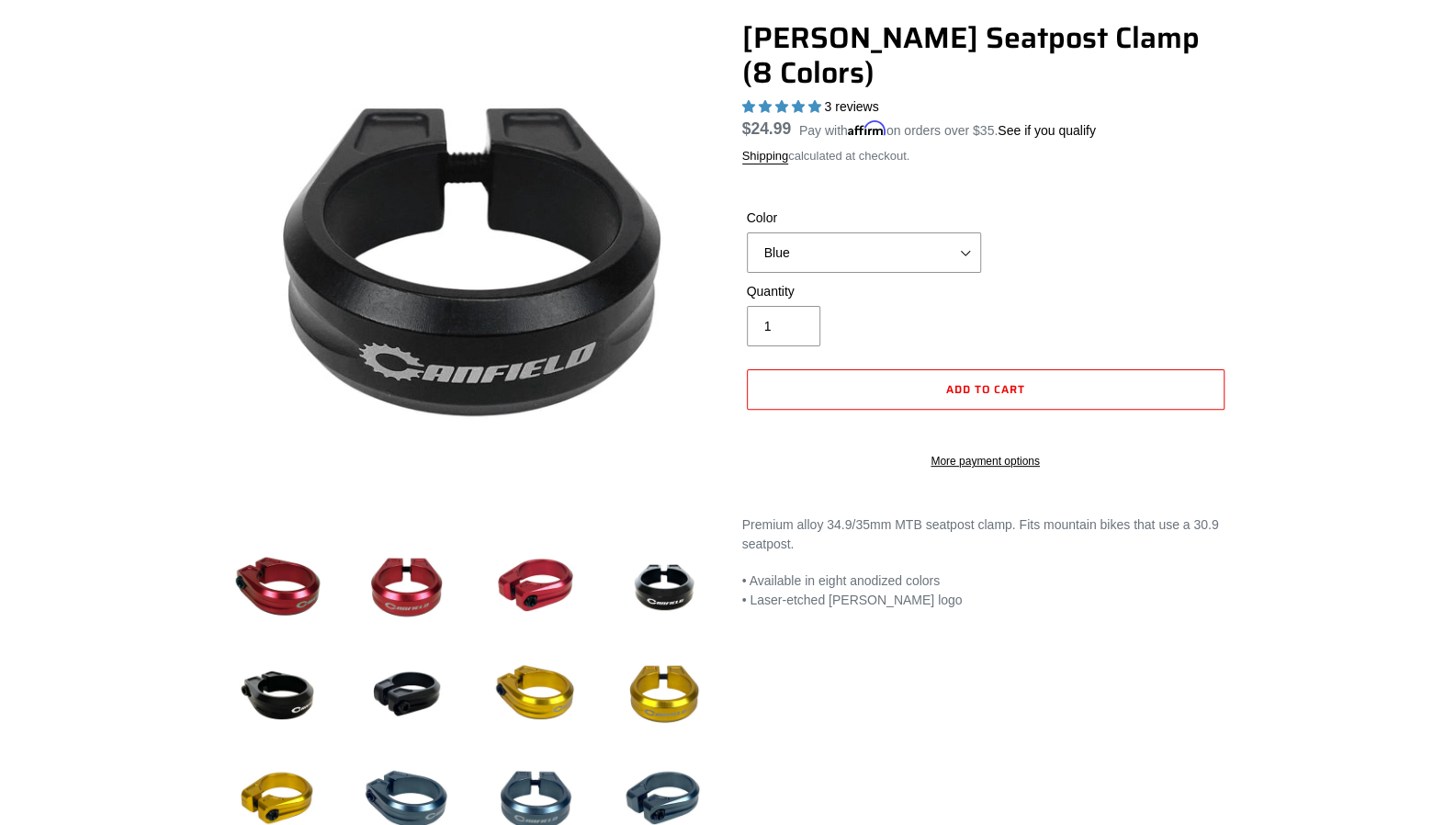
scroll to position [156, 0]
click at [886, 234] on select "Blue Black Gold Grey Red Silver Stealth Black Orange" at bounding box center [864, 254] width 235 height 41
click at [746, 234] on select "Blue Black Gold Grey Red Silver Stealth Black Orange" at bounding box center [864, 254] width 235 height 41
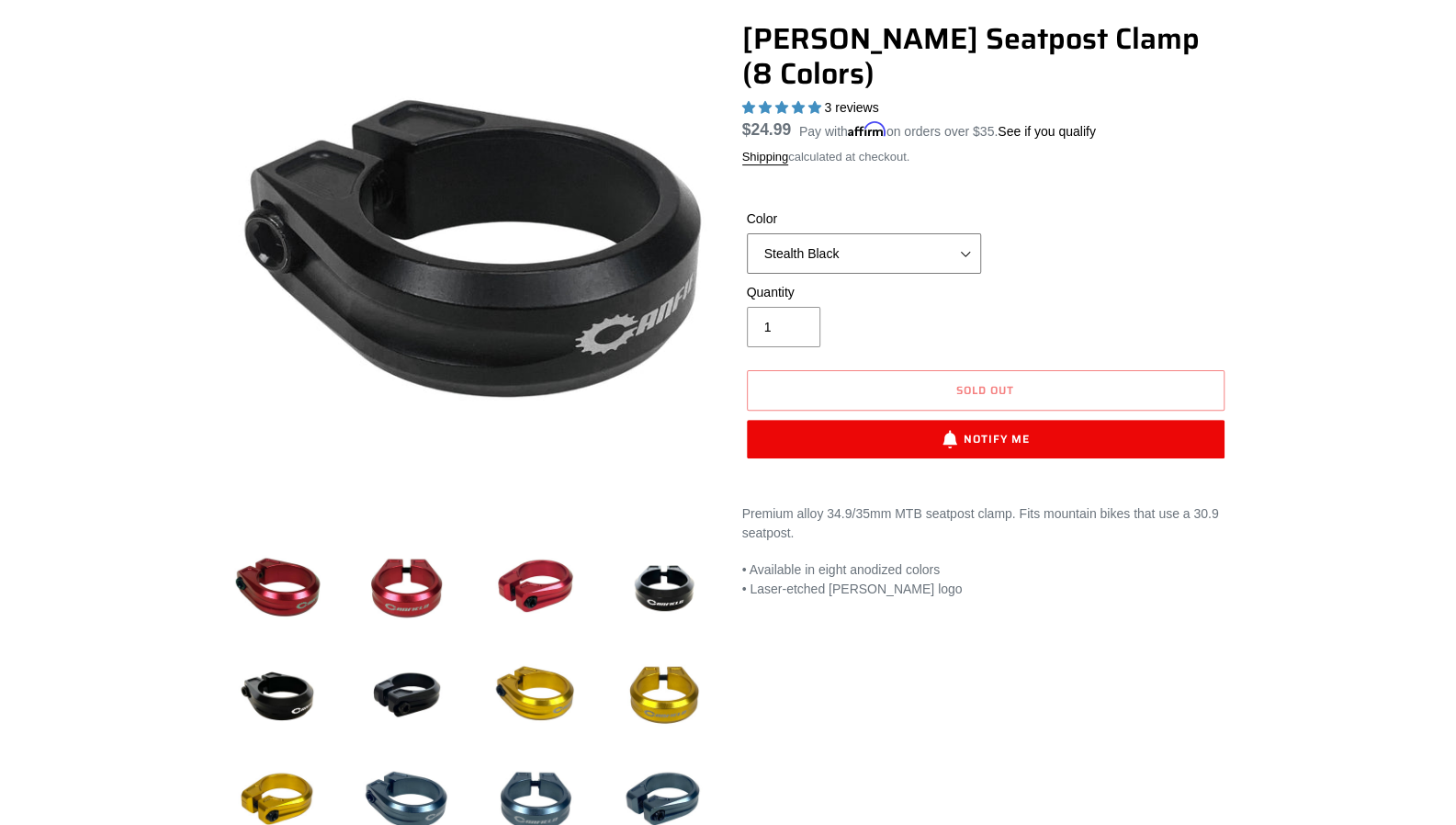
click at [848, 234] on select "Blue Black Gold Grey Red Silver Stealth Black Orange" at bounding box center [864, 254] width 235 height 41
click at [746, 234] on select "Blue Black Gold Grey Red Silver Stealth Black Orange" at bounding box center [864, 254] width 235 height 41
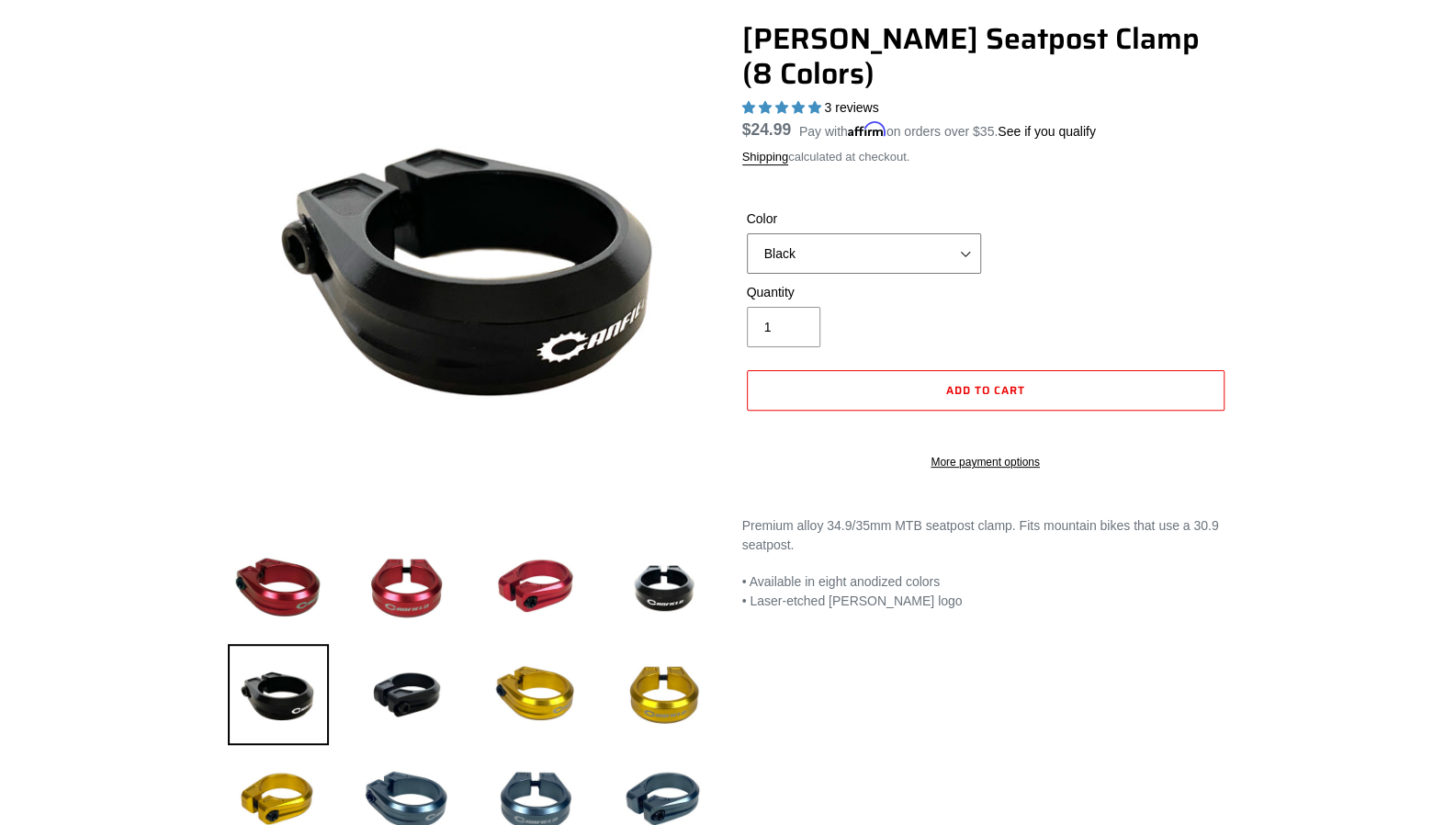
click at [862, 234] on select "Blue Black Gold Grey Red Silver Stealth Black Orange" at bounding box center [864, 254] width 235 height 41
click at [746, 234] on select "Blue Black Gold Grey Red Silver Stealth Black Orange" at bounding box center [864, 254] width 235 height 41
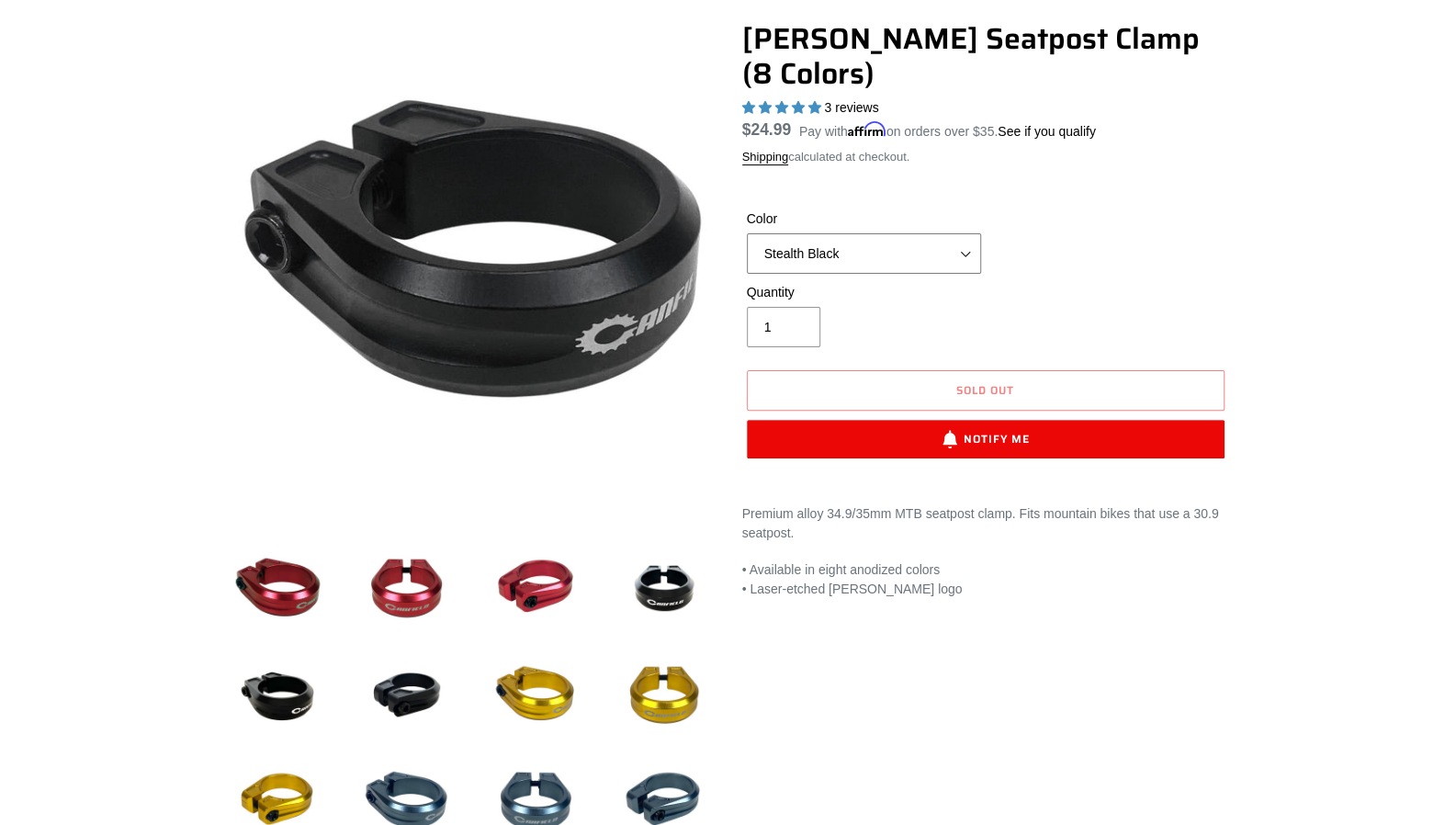
click at [893, 234] on select "Blue Black Gold Grey Red Silver Stealth Black Orange" at bounding box center [864, 254] width 235 height 41
click at [746, 234] on select "Blue Black Gold Grey Red Silver Stealth Black Orange" at bounding box center [864, 254] width 235 height 41
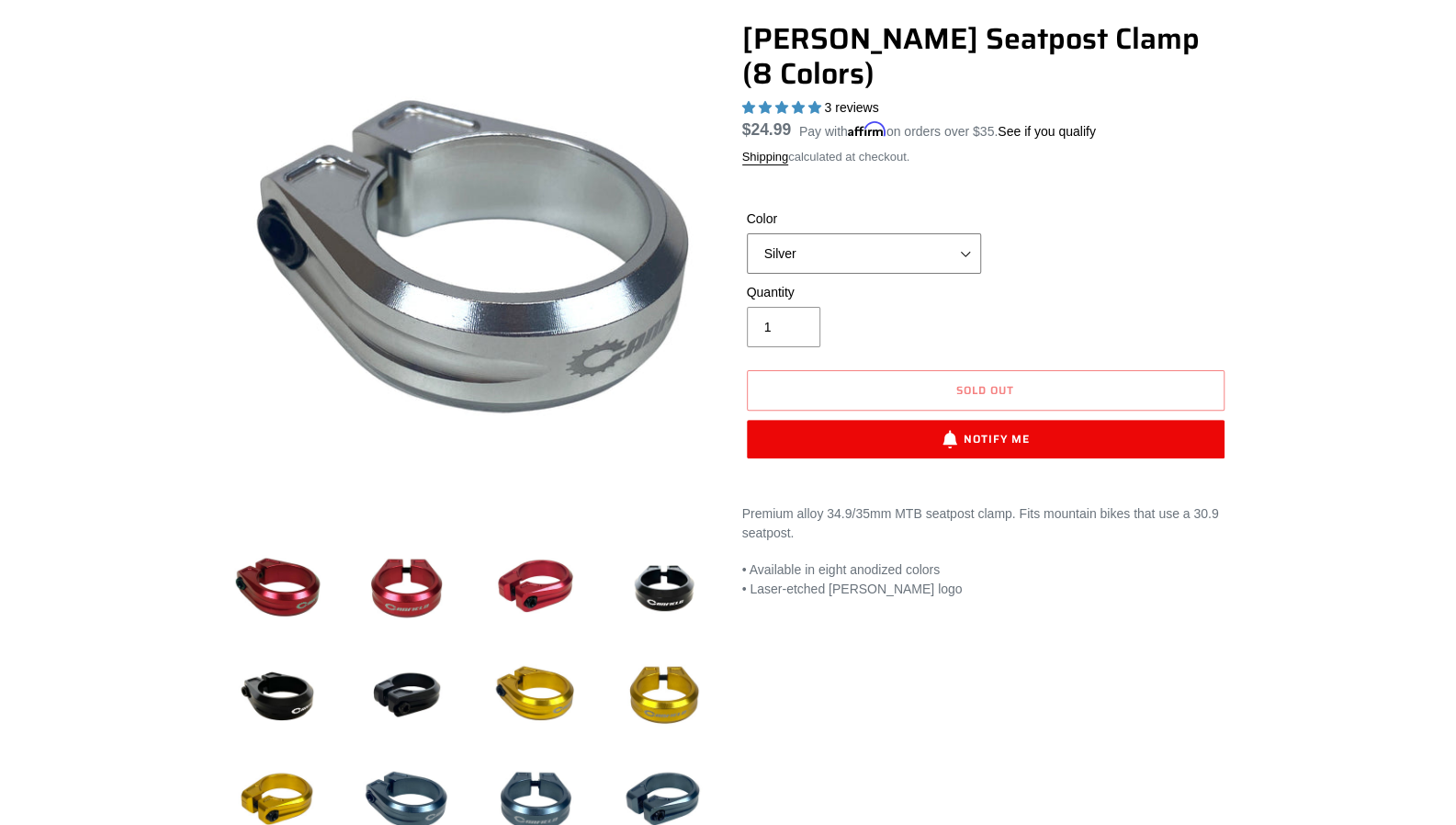
click at [864, 234] on select "Blue Black Gold Grey Red Silver Stealth Black Orange" at bounding box center [864, 254] width 235 height 41
click at [746, 234] on select "Blue Black Gold Grey Red Silver Stealth Black Orange" at bounding box center [864, 254] width 235 height 41
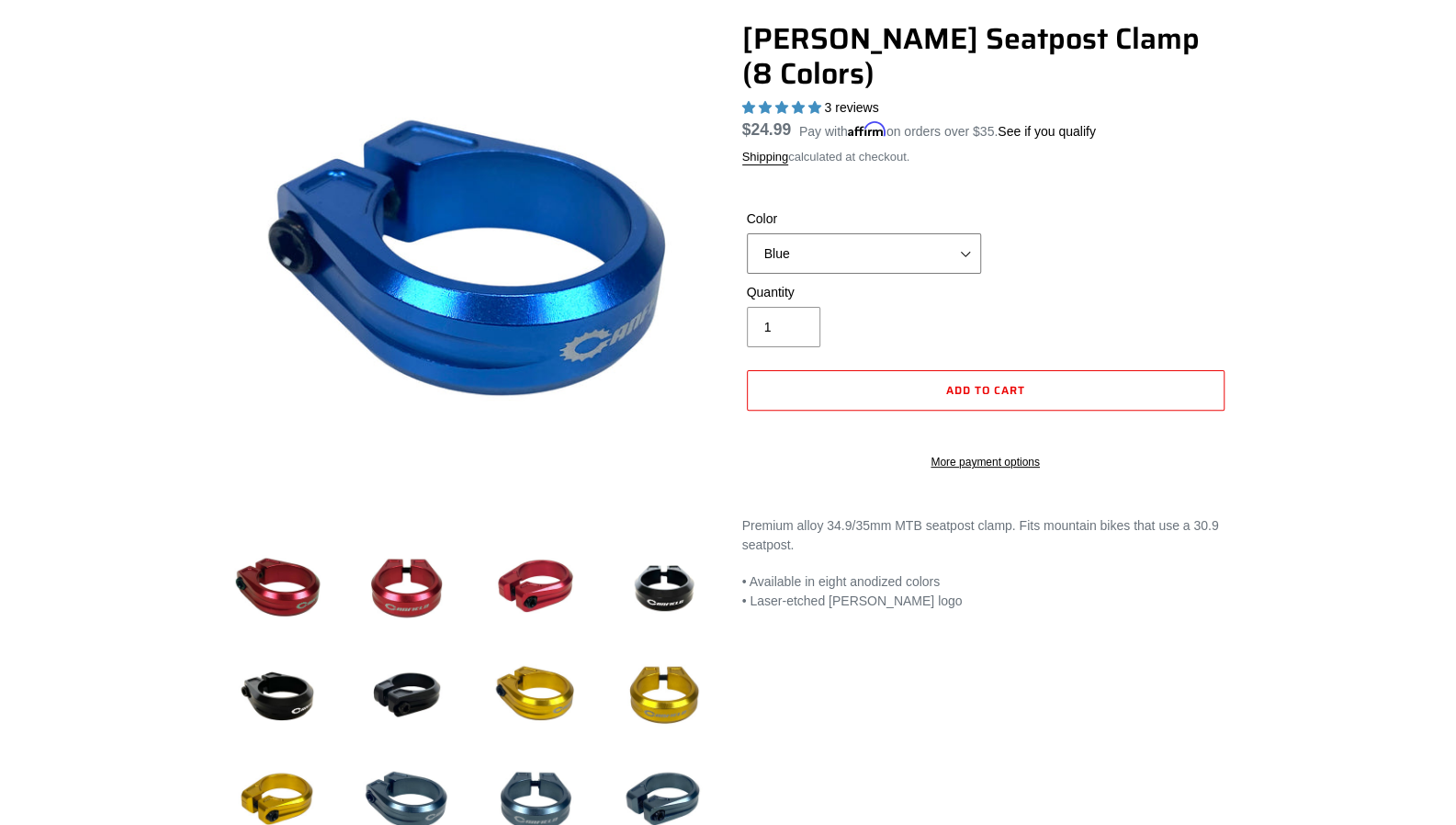
click at [860, 234] on select "Blue Black Gold Grey Red Silver Stealth Black Orange" at bounding box center [864, 254] width 235 height 41
click at [746, 234] on select "Blue Black Gold Grey Red Silver Stealth Black Orange" at bounding box center [864, 254] width 235 height 41
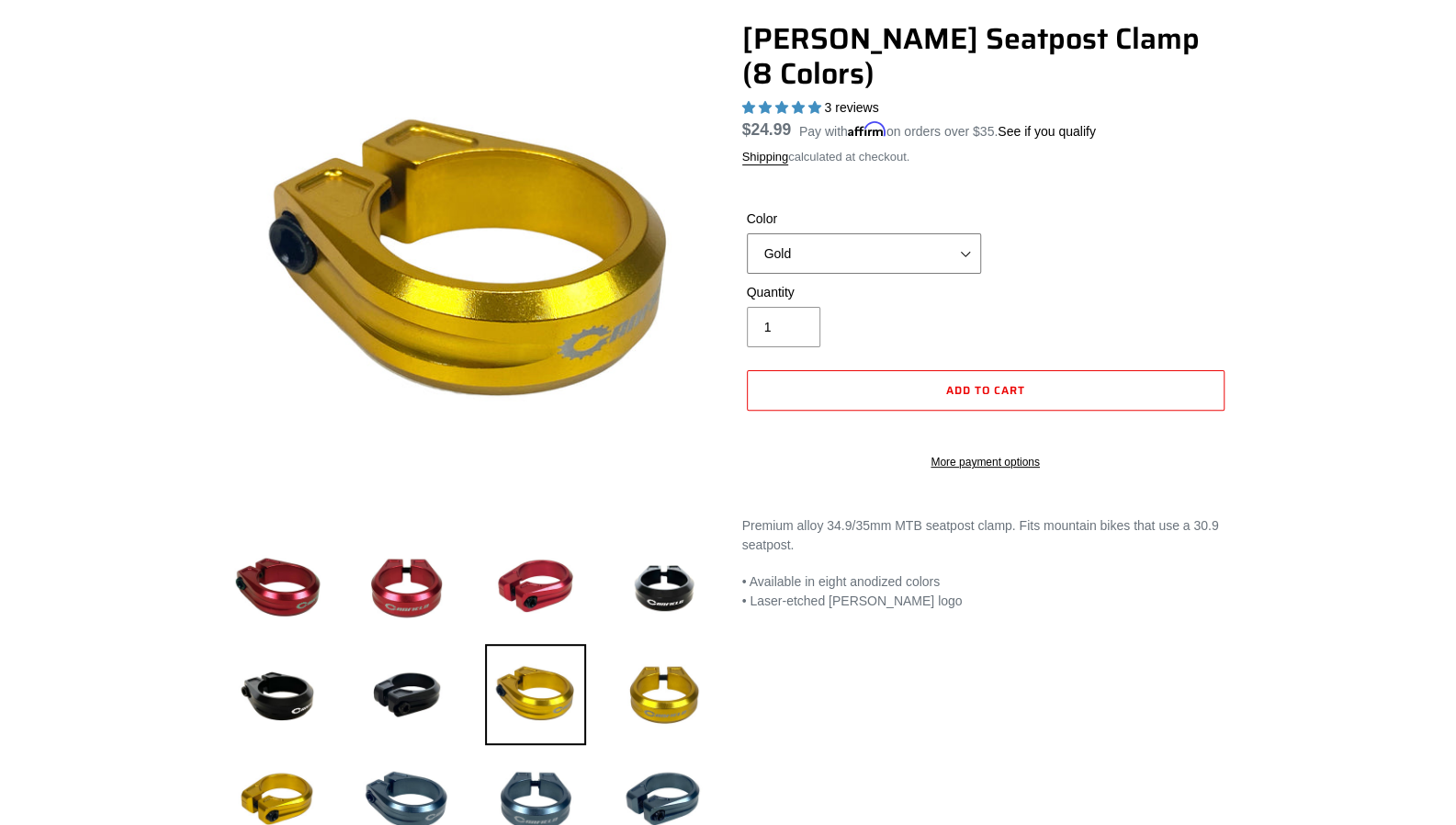
click at [852, 234] on select "Blue Black Gold Grey Red Silver Stealth Black Orange" at bounding box center [864, 254] width 235 height 41
click at [746, 234] on select "Blue Black Gold Grey Red Silver Stealth Black Orange" at bounding box center [864, 254] width 235 height 41
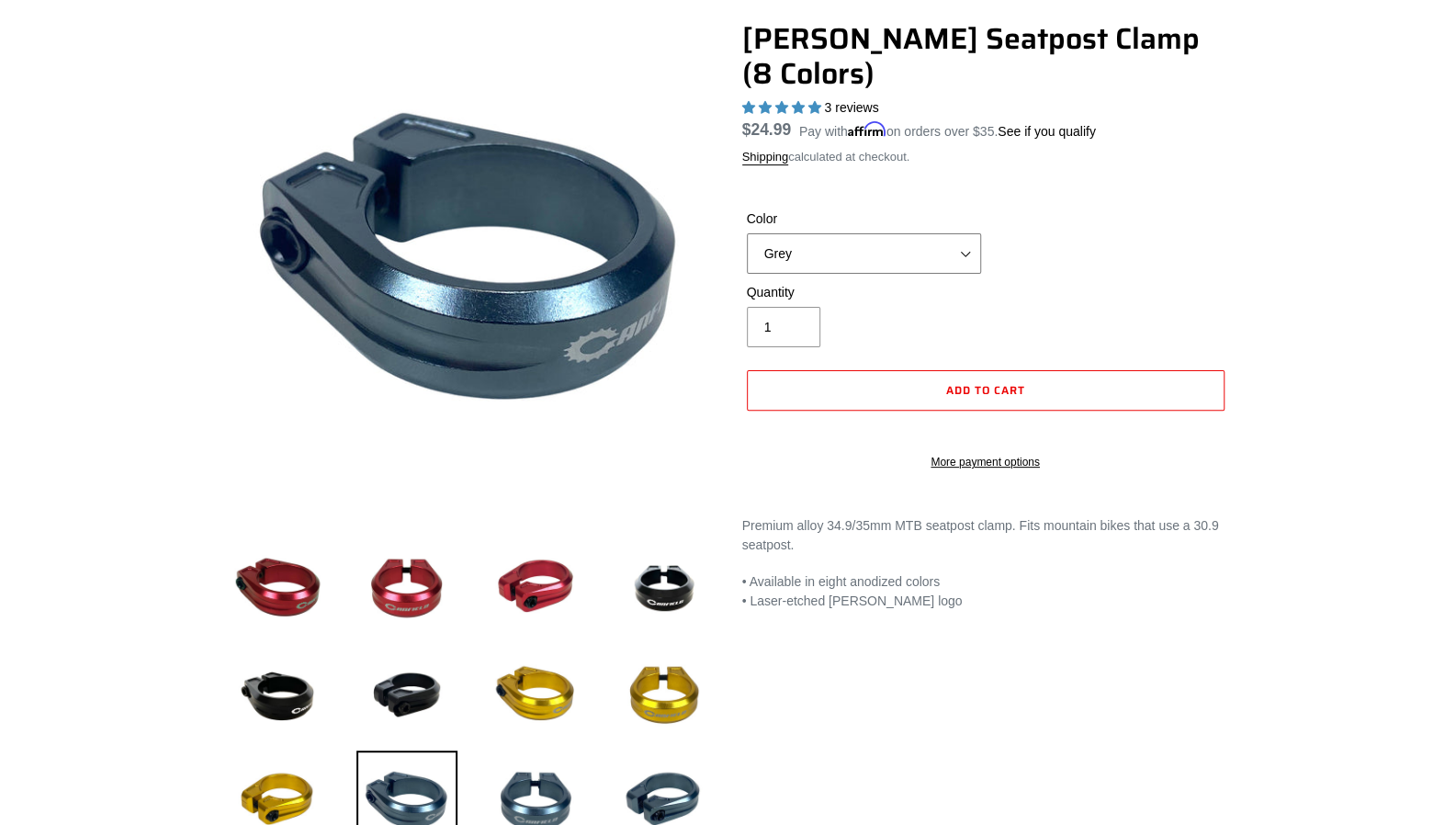
click at [850, 234] on select "Blue Black Gold Grey Red Silver Stealth Black Orange" at bounding box center [864, 254] width 235 height 41
click at [746, 234] on select "Blue Black Gold Grey Red Silver Stealth Black Orange" at bounding box center [864, 254] width 235 height 41
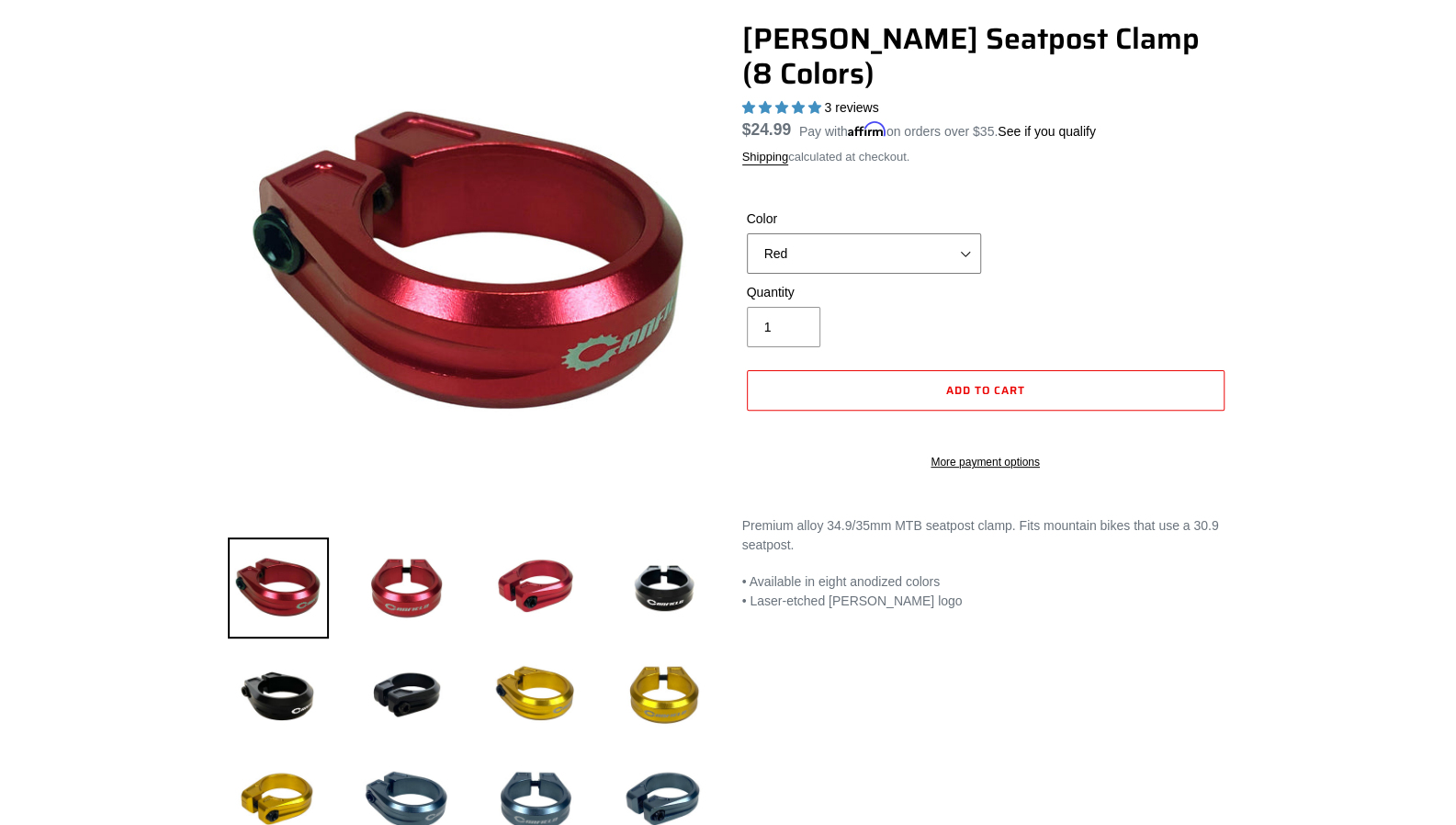
click at [847, 234] on select "Blue Black Gold Grey Red Silver Stealth Black Orange" at bounding box center [864, 254] width 235 height 41
click at [746, 234] on select "Blue Black Gold Grey Red Silver Stealth Black Orange" at bounding box center [864, 254] width 235 height 41
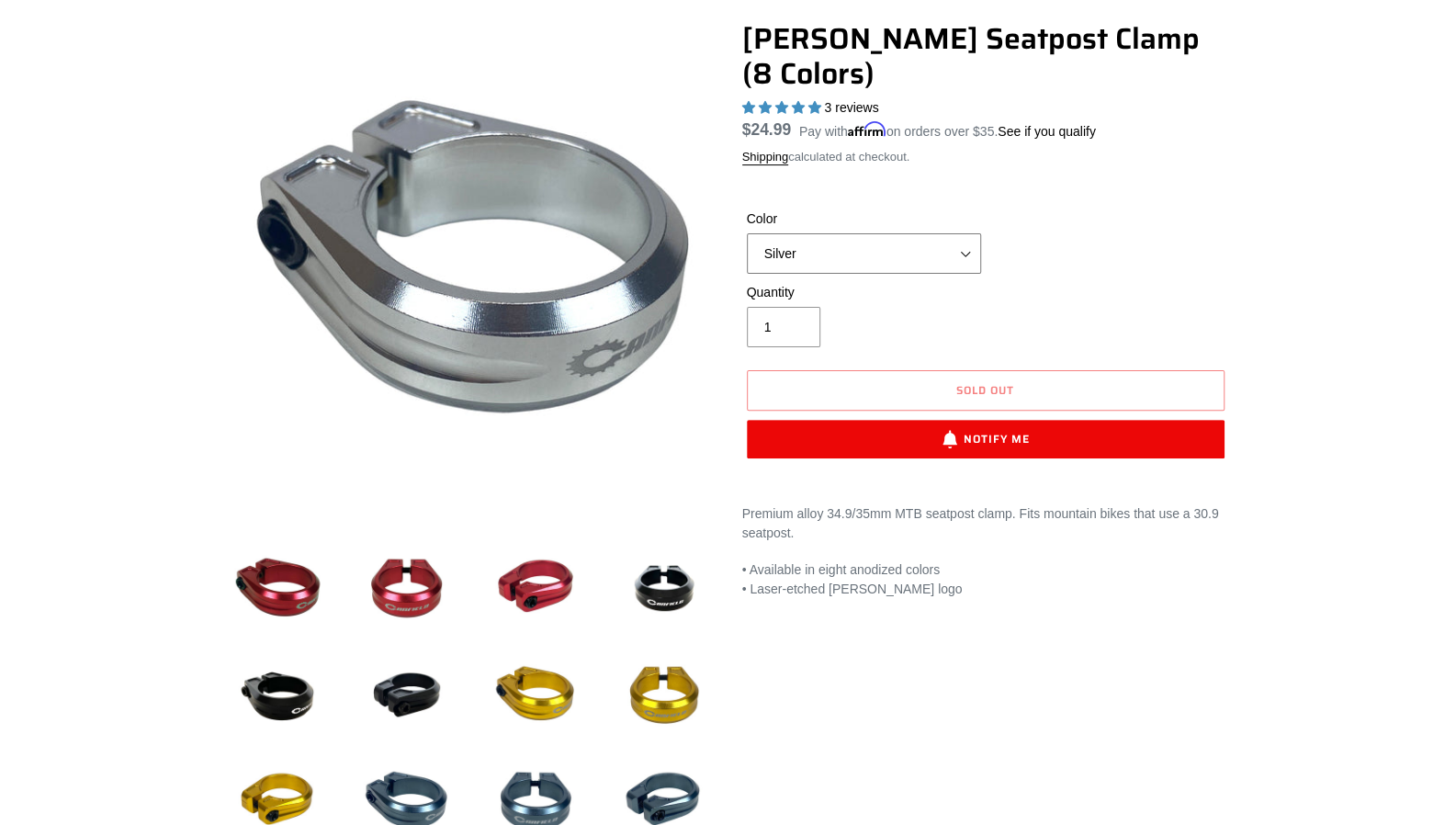
click at [849, 234] on select "Blue Black Gold Grey Red Silver Stealth Black Orange" at bounding box center [864, 254] width 235 height 41
click at [746, 234] on select "Blue Black Gold Grey Red Silver Stealth Black Orange" at bounding box center [864, 254] width 235 height 41
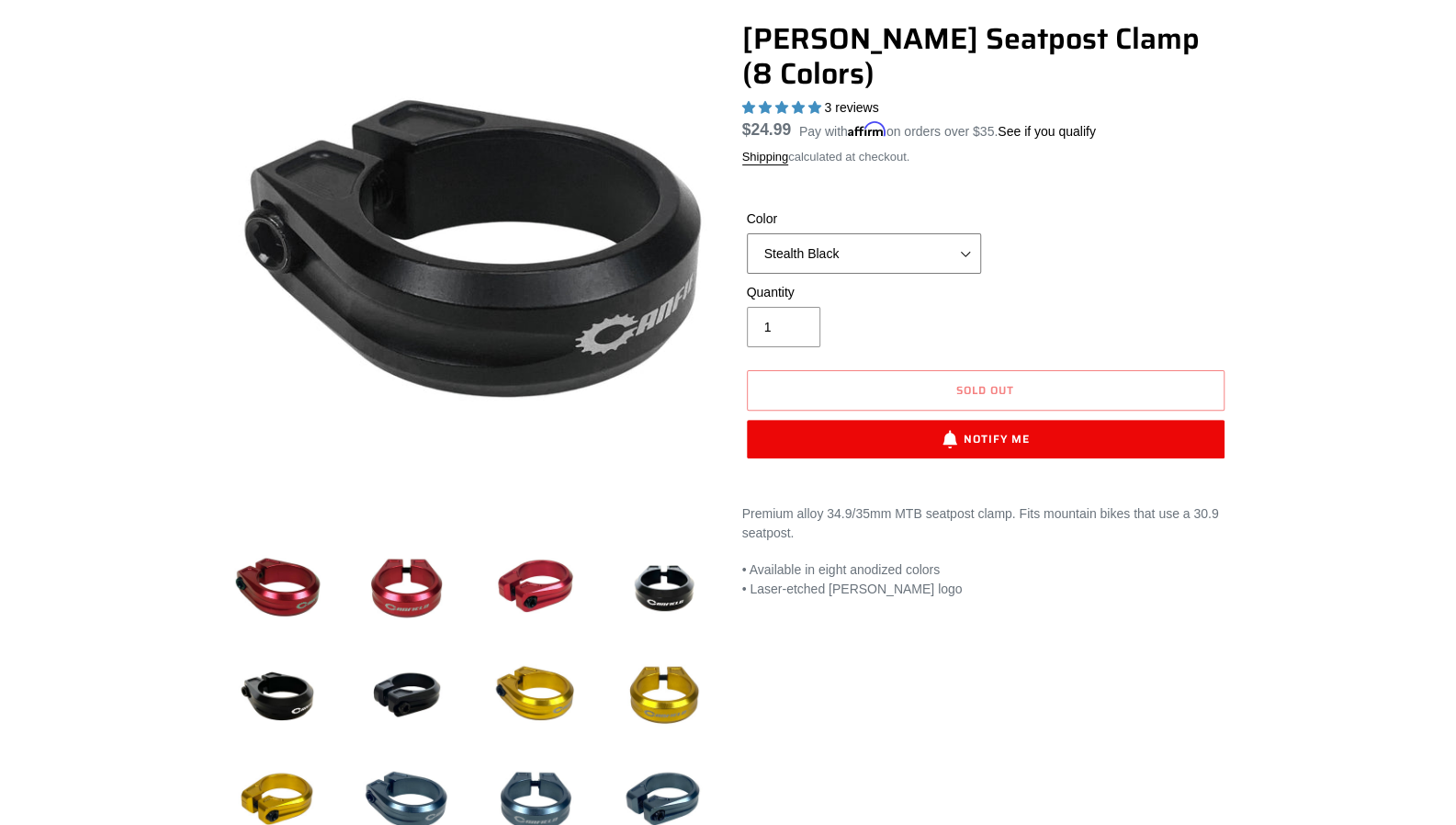
click at [848, 234] on select "Blue Black Gold Grey Red Silver Stealth Black Orange" at bounding box center [864, 254] width 235 height 41
click at [746, 234] on select "Blue Black Gold Grey Red Silver Stealth Black Orange" at bounding box center [864, 254] width 235 height 41
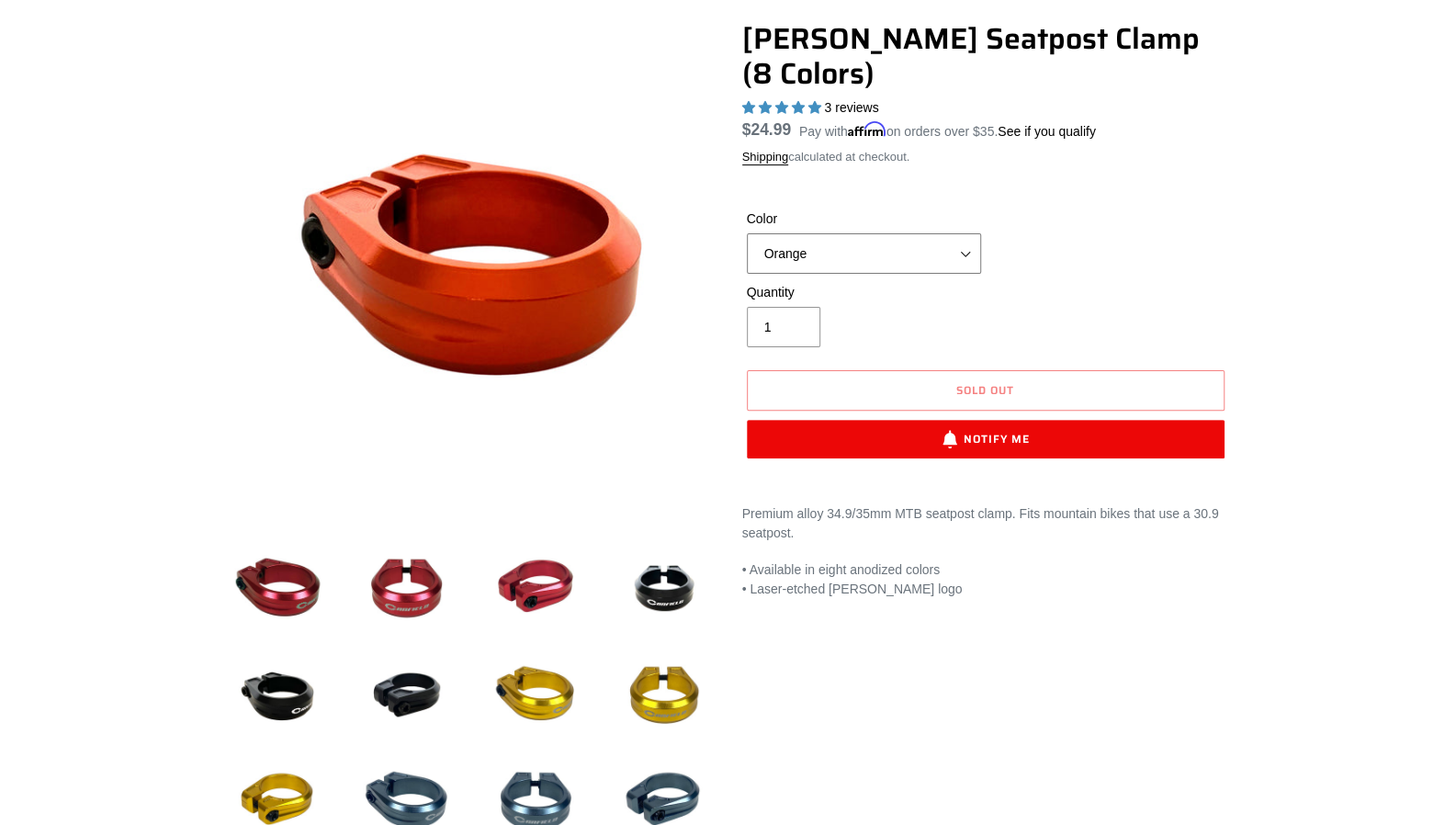
click at [869, 234] on select "Blue Black Gold Grey Red Silver Stealth Black Orange" at bounding box center [864, 254] width 235 height 41
click at [746, 234] on select "Blue Black Gold Grey Red Silver Stealth Black Orange" at bounding box center [864, 254] width 235 height 41
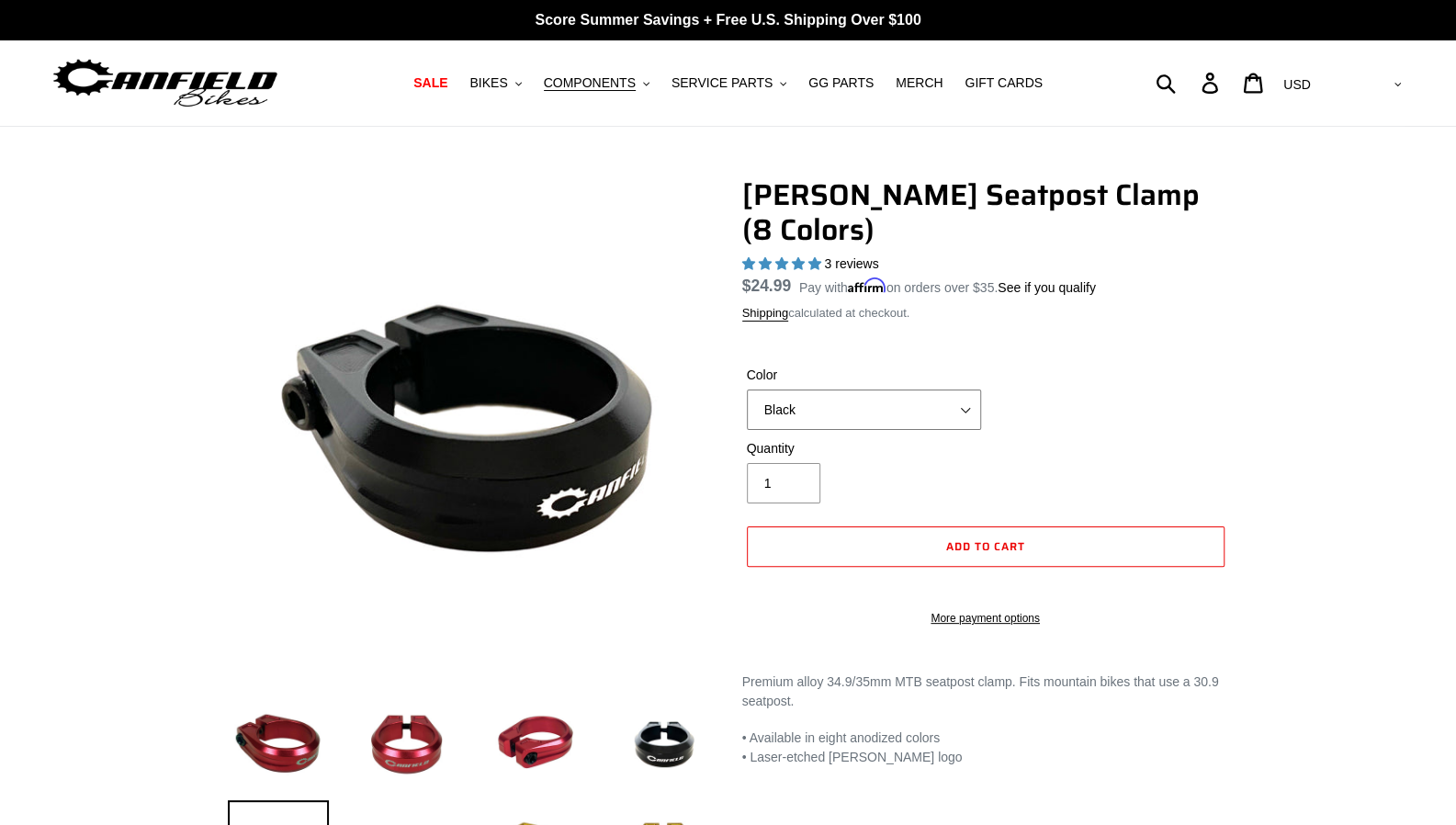
click at [910, 390] on select "Blue Black Gold Grey Red Silver Stealth Black Orange" at bounding box center [864, 410] width 235 height 41
click at [746, 390] on select "Blue Black Gold Grey Red Silver Stealth Black Orange" at bounding box center [864, 410] width 235 height 41
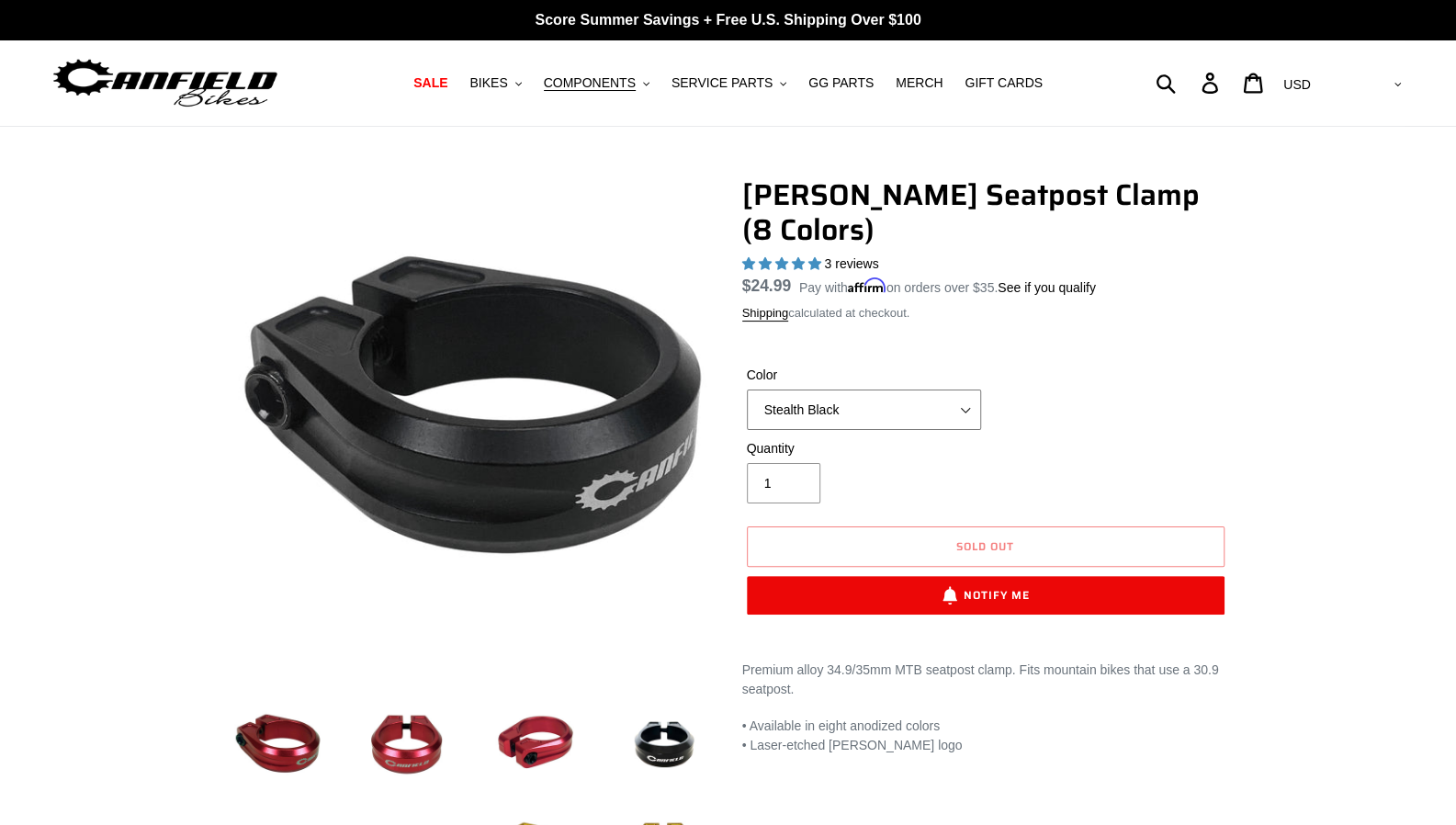
click at [913, 390] on select "Blue Black Gold Grey Red Silver Stealth Black Orange" at bounding box center [864, 410] width 235 height 41
click at [746, 390] on select "Blue Black Gold Grey Red Silver Stealth Black Orange" at bounding box center [864, 410] width 235 height 41
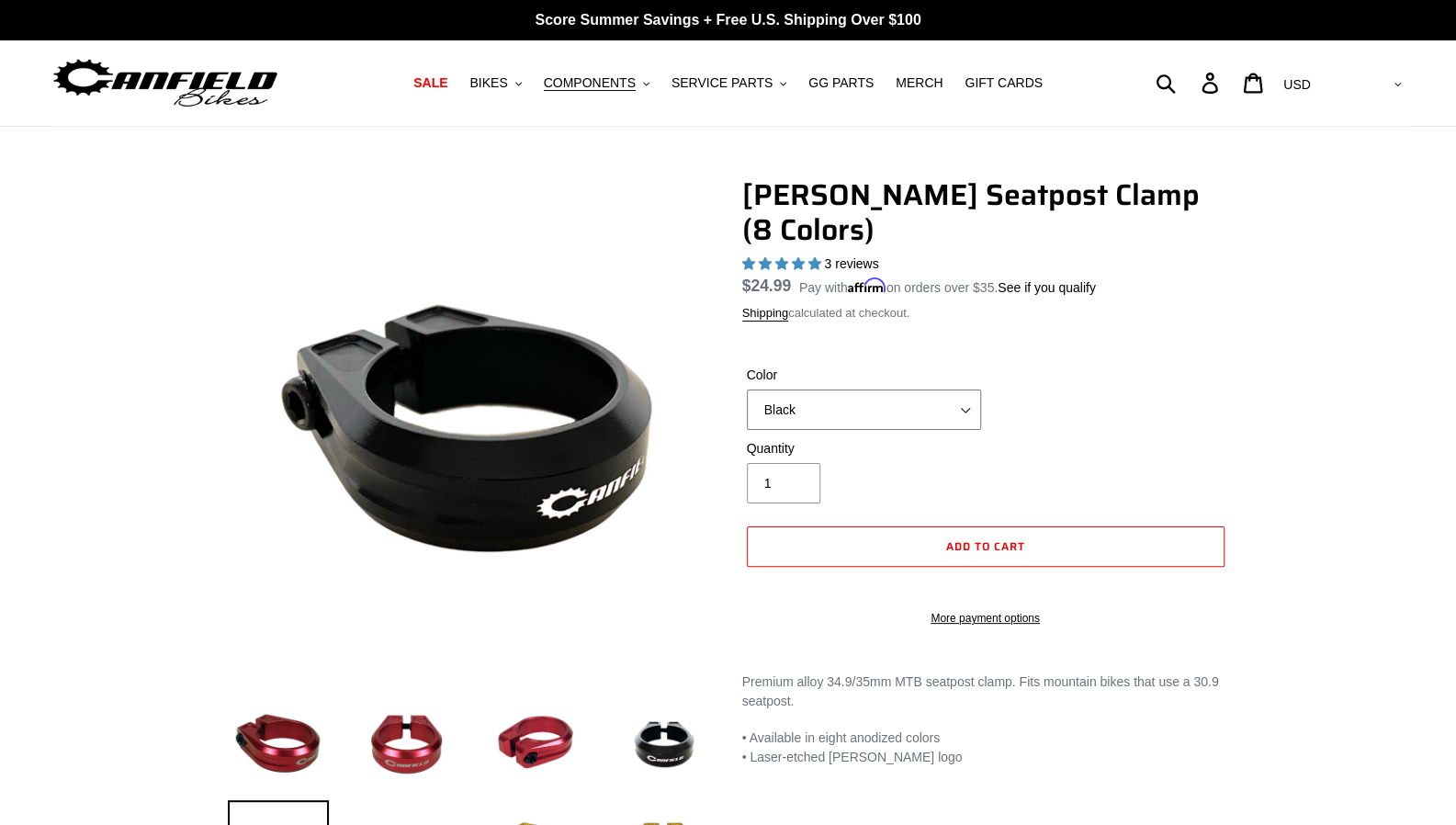
click at [898, 390] on select "Blue Black Gold Grey Red Silver Stealth Black Orange" at bounding box center [864, 410] width 235 height 41
click at [746, 390] on select "Blue Black Gold Grey Red Silver Stealth Black Orange" at bounding box center [864, 410] width 235 height 41
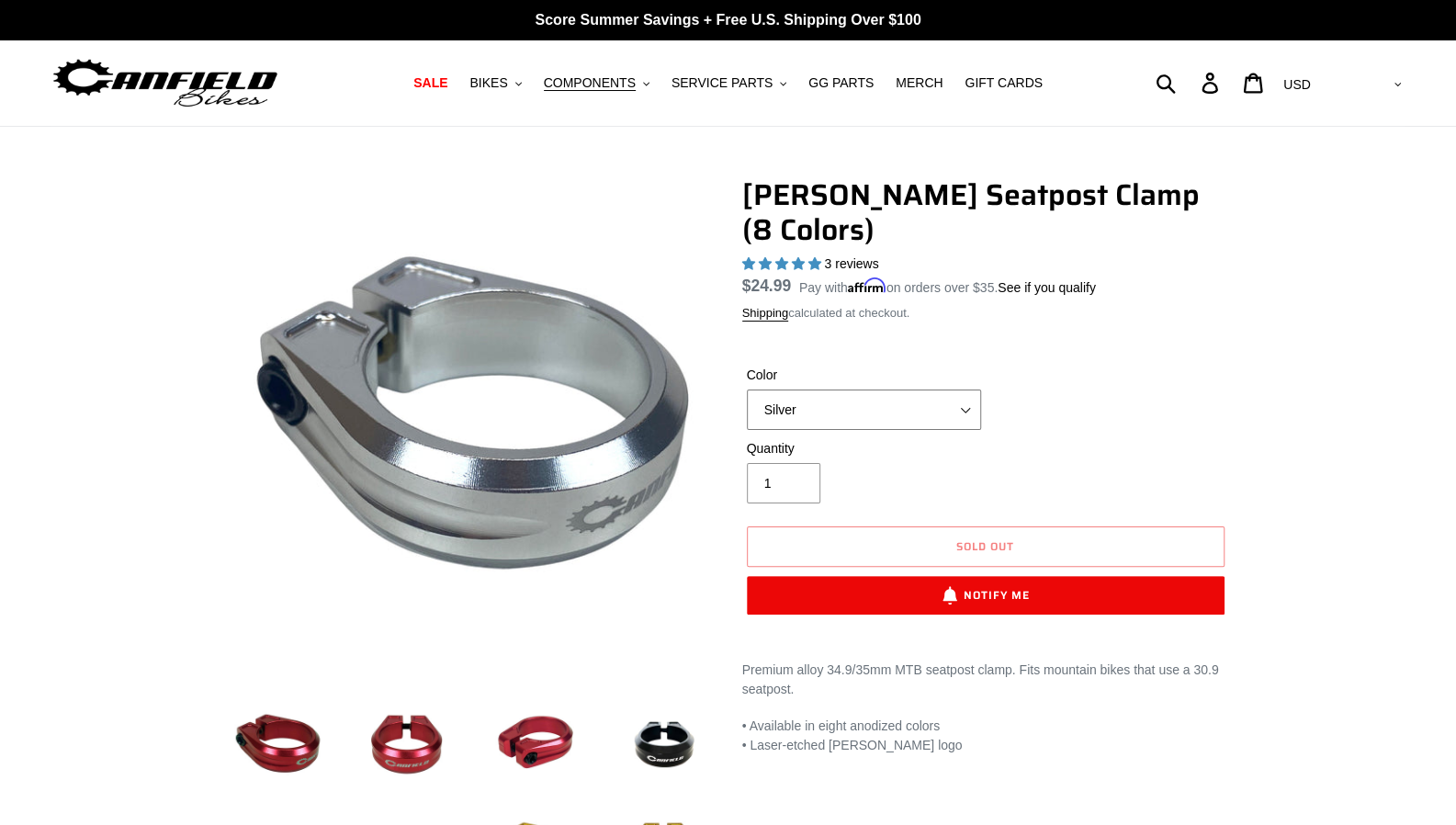
click at [891, 390] on select "Blue Black Gold Grey Red Silver Stealth Black Orange" at bounding box center [864, 410] width 235 height 41
select select "Black"
click at [746, 390] on select "Blue Black Gold Grey Red Silver Stealth Black Orange" at bounding box center [864, 410] width 235 height 41
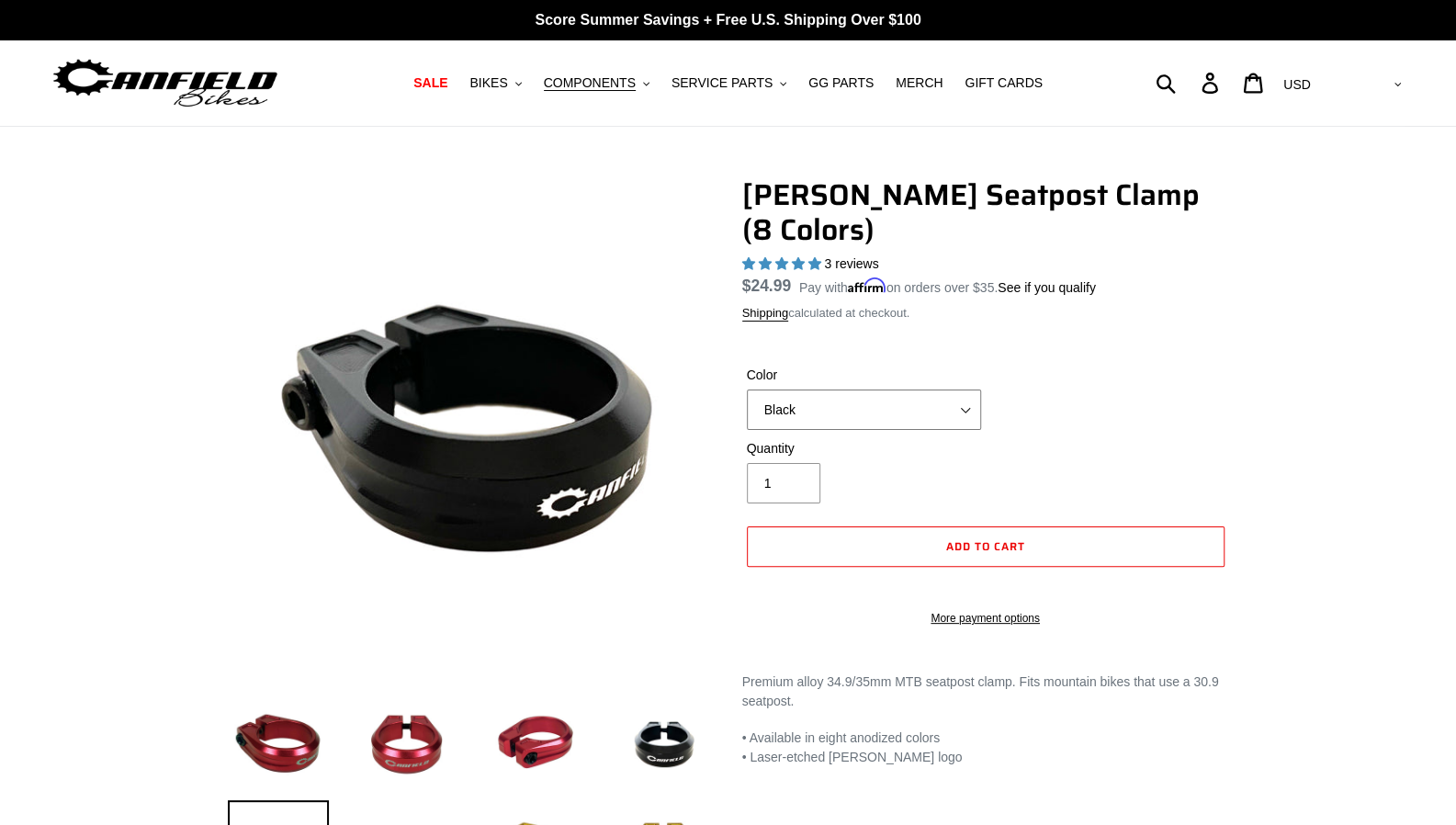
click at [913, 390] on select "Blue Black Gold Grey Red Silver Stealth Black Orange" at bounding box center [864, 410] width 235 height 41
